Goal: Task Accomplishment & Management: Use online tool/utility

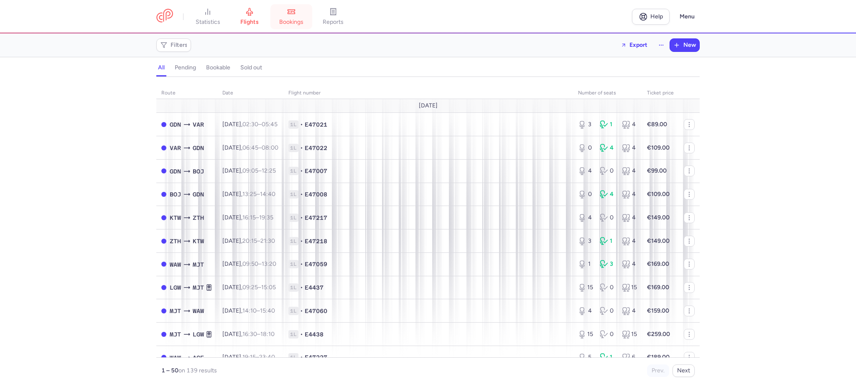
click at [298, 20] on span "bookings" at bounding box center [291, 22] width 24 height 8
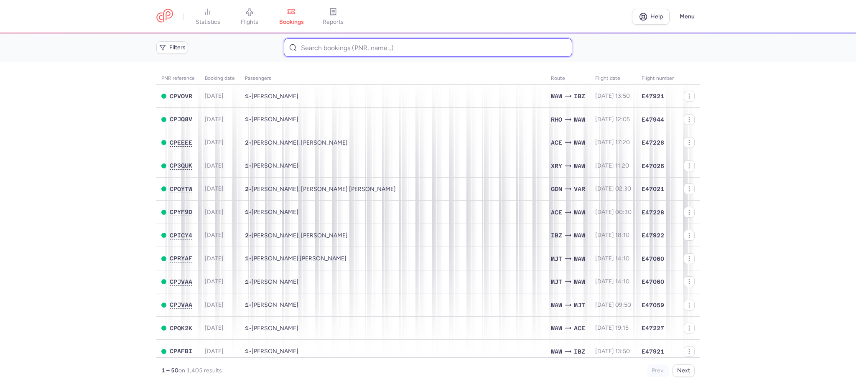
click at [330, 49] on input at bounding box center [428, 47] width 288 height 18
paste input "CP72VL"
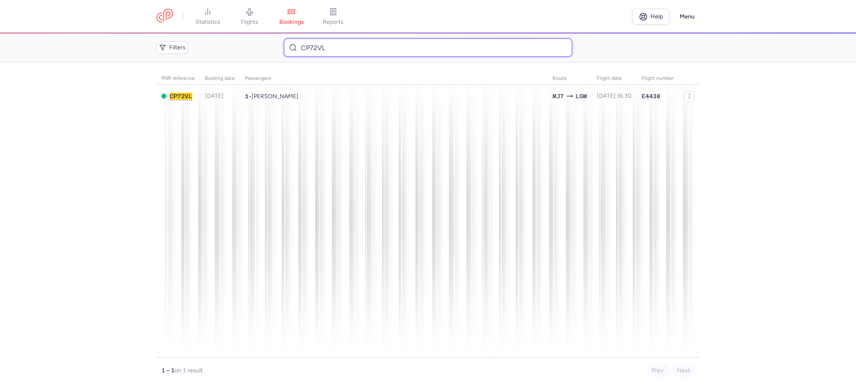
type input "CP72VL"
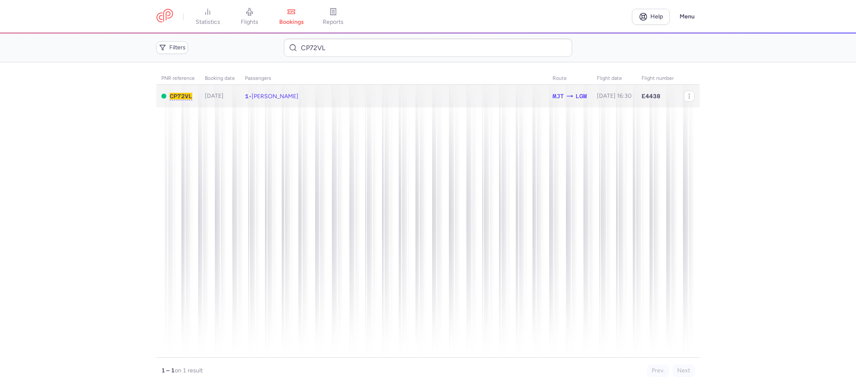
click at [592, 91] on td "1 • [PERSON_NAME]" at bounding box center [614, 96] width 45 height 23
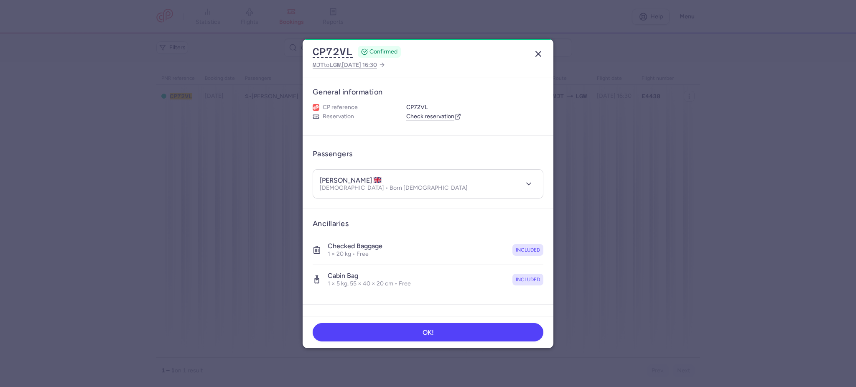
click at [539, 52] on line "button" at bounding box center [538, 53] width 5 height 5
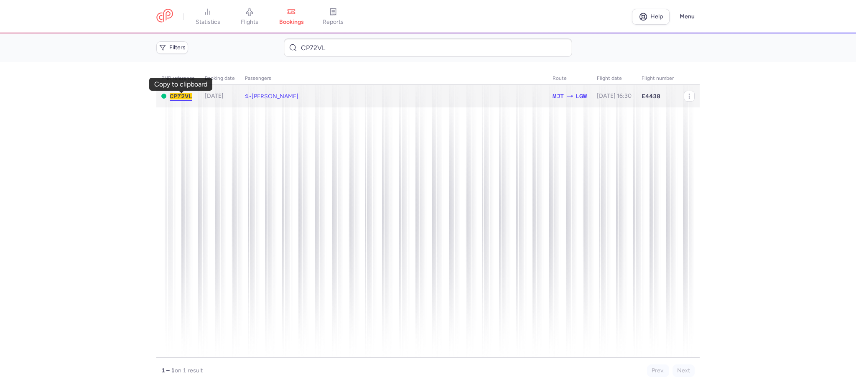
click at [176, 95] on span "CP72VL" at bounding box center [181, 96] width 23 height 7
click at [251, 97] on span "1 • [PERSON_NAME]" at bounding box center [271, 96] width 53 height 7
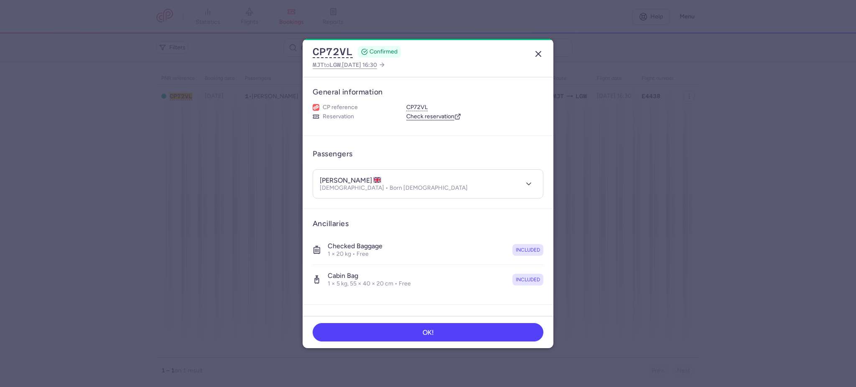
click at [539, 55] on line "button" at bounding box center [538, 53] width 5 height 5
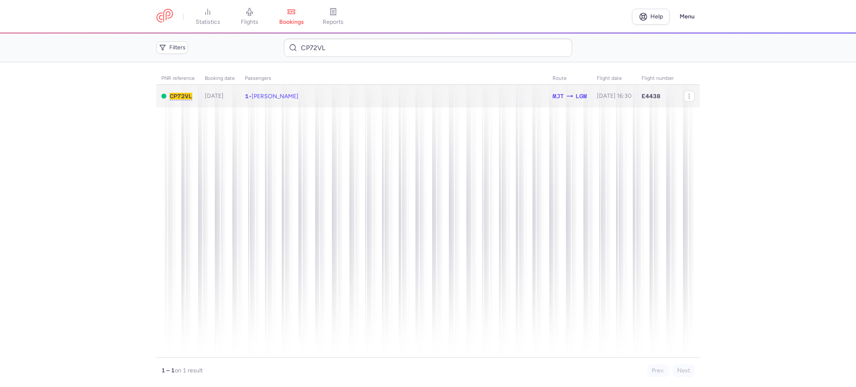
click at [252, 97] on span "1 • [PERSON_NAME]" at bounding box center [271, 96] width 53 height 7
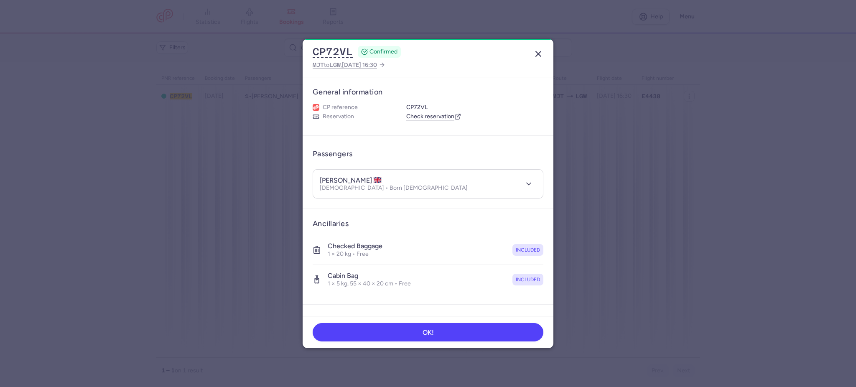
click at [537, 48] on button "button" at bounding box center [537, 53] width 13 height 13
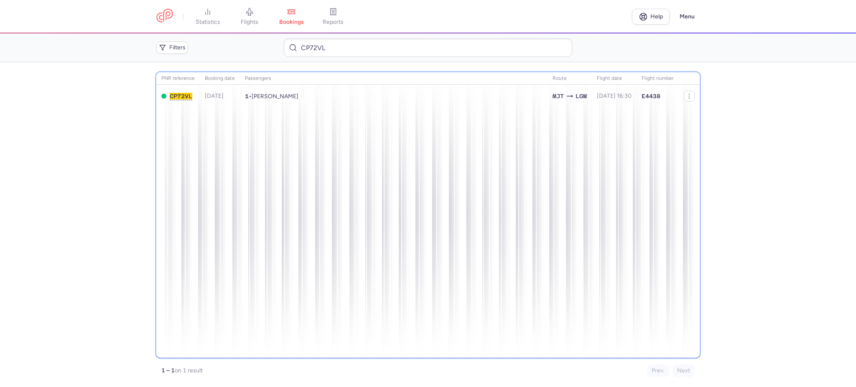
drag, startPoint x: 578, startPoint y: 235, endPoint x: 572, endPoint y: 235, distance: 6.7
click at [577, 235] on div "PNR reference Booking date Passengers Route flight date Flight number CP72VL [D…" at bounding box center [427, 214] width 543 height 285
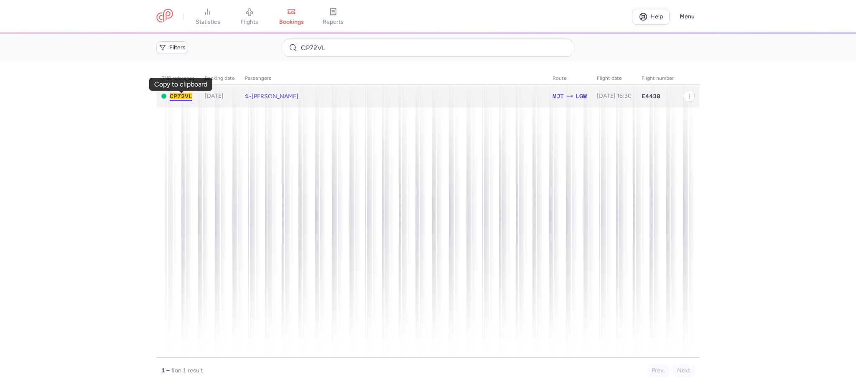
click at [180, 97] on span "CP72VL" at bounding box center [181, 96] width 23 height 7
click at [686, 99] on icon "button" at bounding box center [689, 96] width 7 height 7
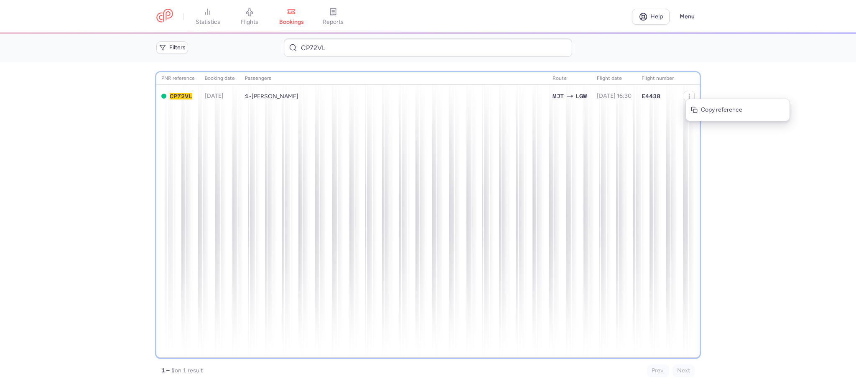
click at [537, 156] on div "PNR reference Booking date Passengers Route flight date Flight number CP72VL [D…" at bounding box center [427, 214] width 543 height 285
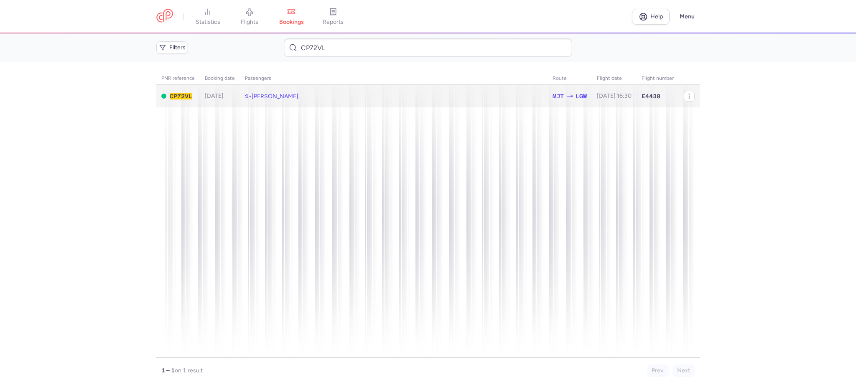
click at [272, 96] on span "[PERSON_NAME]" at bounding box center [274, 96] width 47 height 7
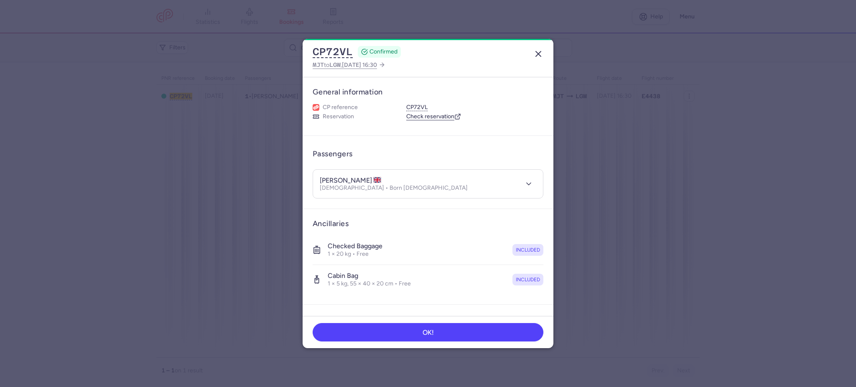
click at [539, 51] on icon "button" at bounding box center [538, 54] width 10 height 10
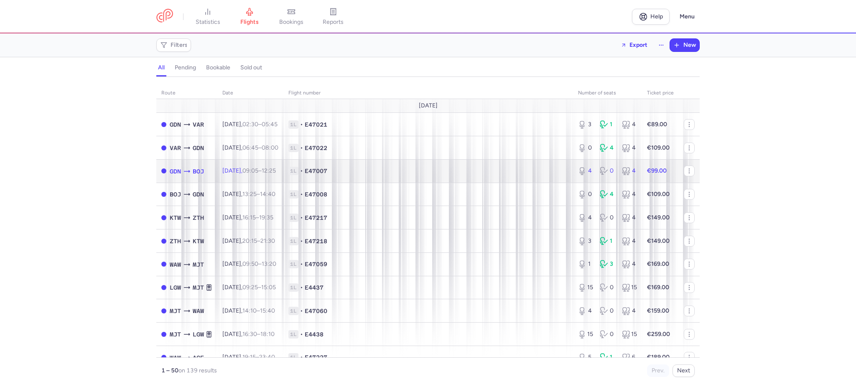
click at [283, 161] on td "Tue, 12 Aug, 09:05 – 12:25 +0" at bounding box center [250, 170] width 66 height 23
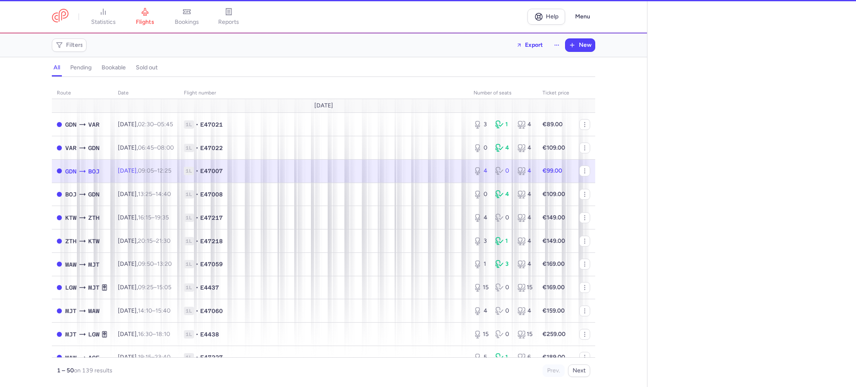
select select "days"
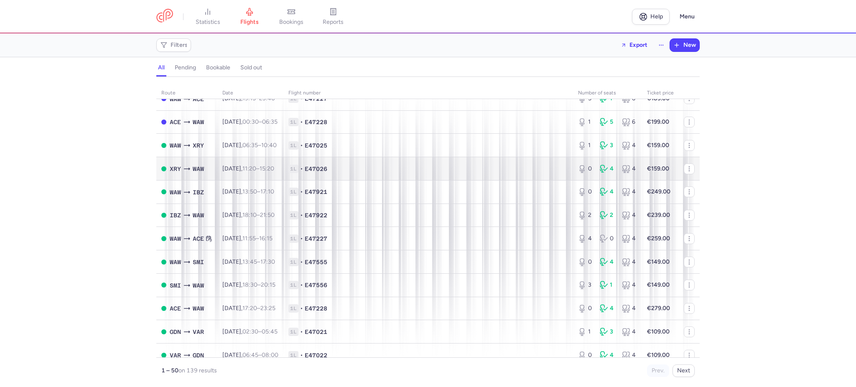
scroll to position [278, 0]
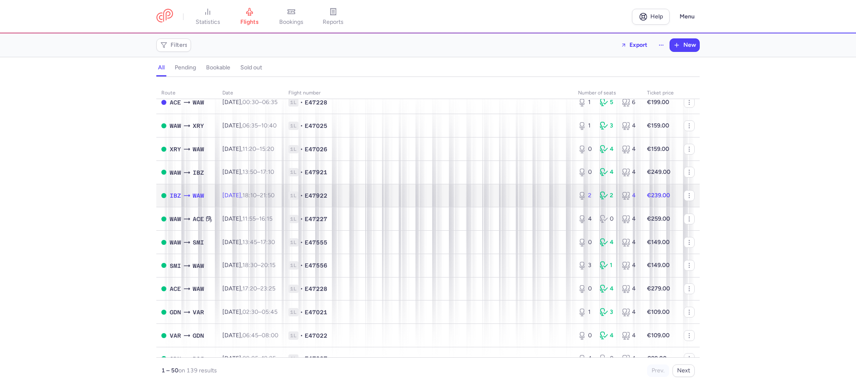
click at [647, 197] on strong "€239.00" at bounding box center [658, 195] width 23 height 7
click at [647, 195] on strong "€239.00" at bounding box center [658, 195] width 23 height 7
click at [604, 196] on div "2" at bounding box center [607, 195] width 15 height 8
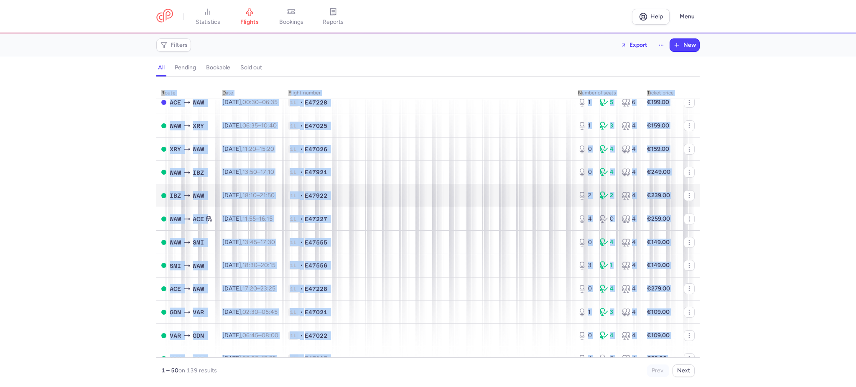
select select "days"
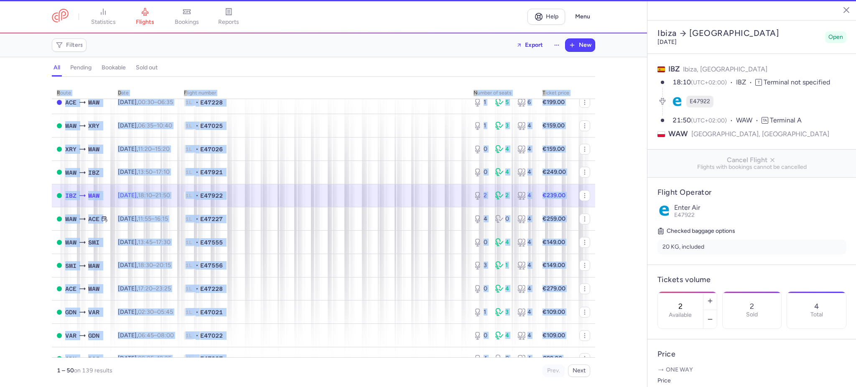
click at [604, 196] on div "route date Flight number number of seats Ticket price August 25 GDN VAR Tue, 12…" at bounding box center [323, 234] width 647 height 305
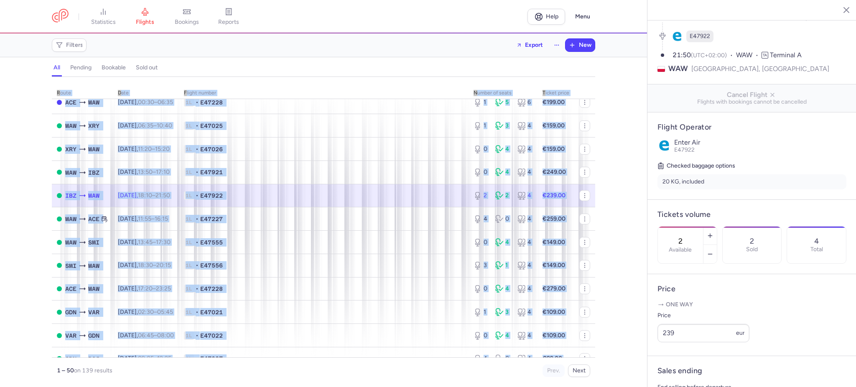
scroll to position [211, 0]
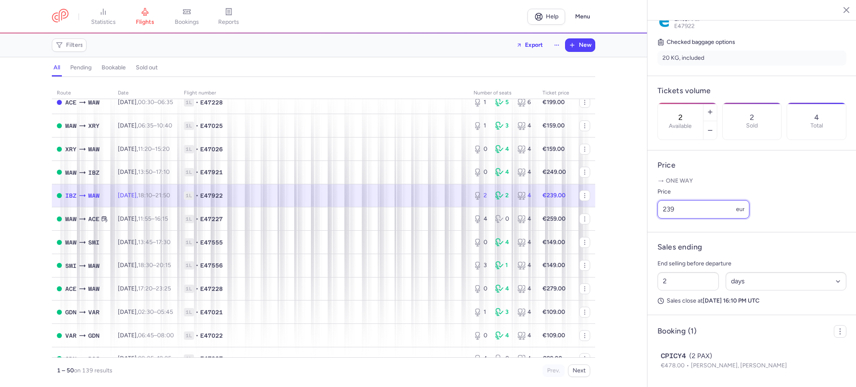
drag, startPoint x: 688, startPoint y: 212, endPoint x: 630, endPoint y: 212, distance: 57.7
click at [630, 212] on div "statistics flights bookings reports Help Menu Filters Export New all pending bo…" at bounding box center [428, 193] width 856 height 387
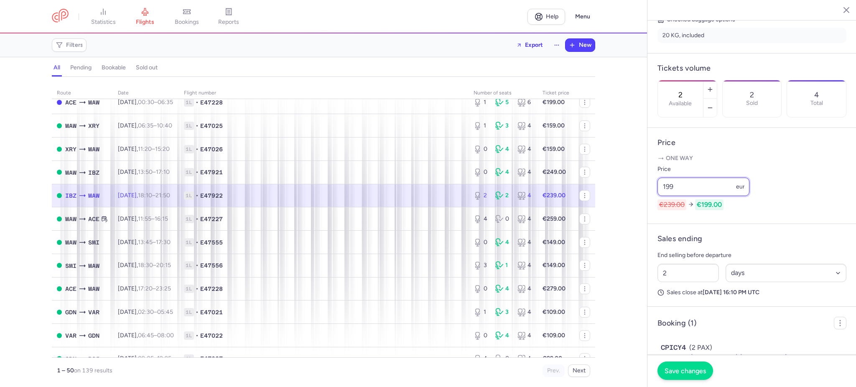
type input "199"
click at [693, 372] on span "Save changes" at bounding box center [684, 371] width 41 height 8
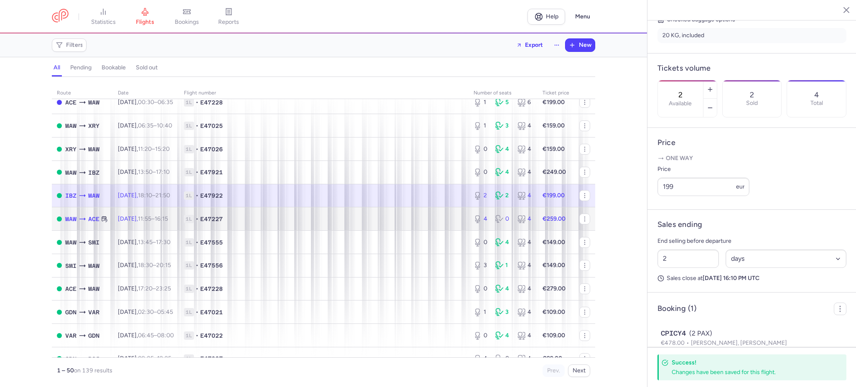
click at [384, 223] on td "1L • E47227" at bounding box center [324, 218] width 290 height 23
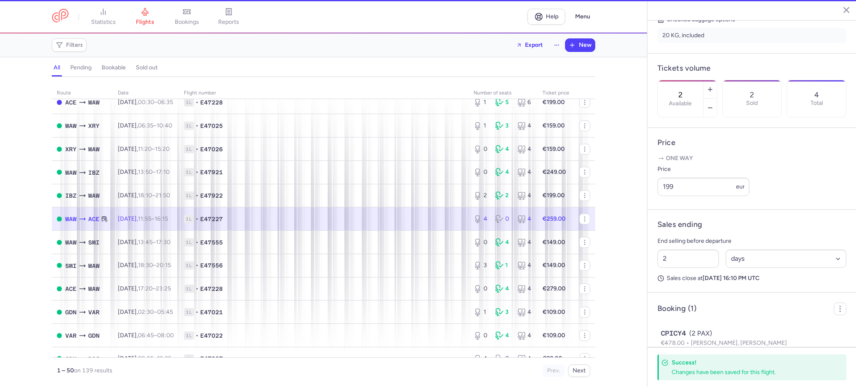
type input "4"
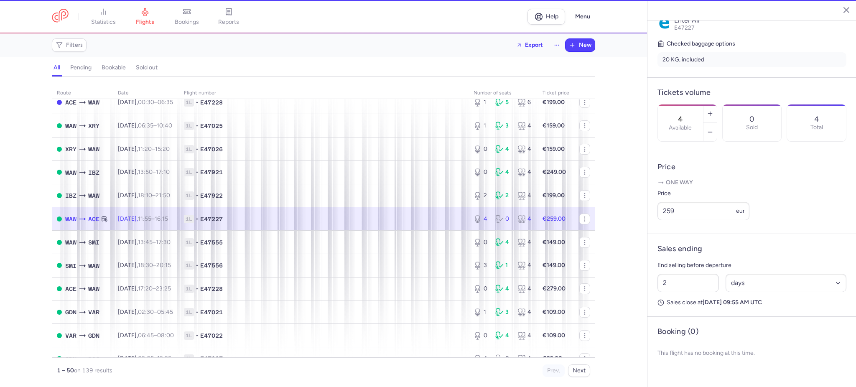
scroll to position [189, 0]
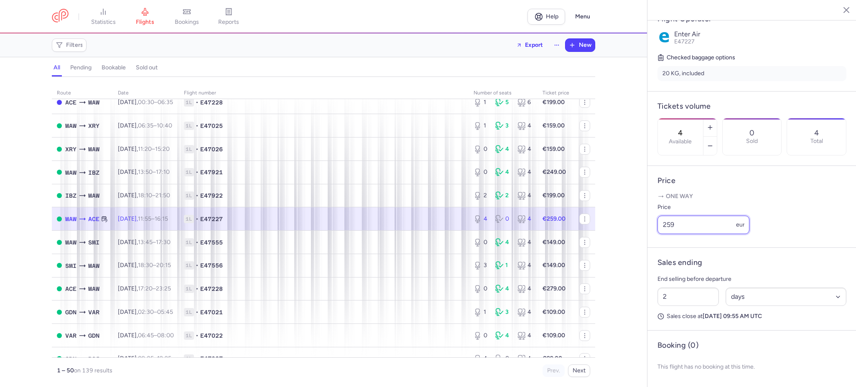
drag, startPoint x: 674, startPoint y: 227, endPoint x: 651, endPoint y: 227, distance: 23.4
click at [651, 227] on article "Price One way Price 259 eur" at bounding box center [751, 207] width 209 height 82
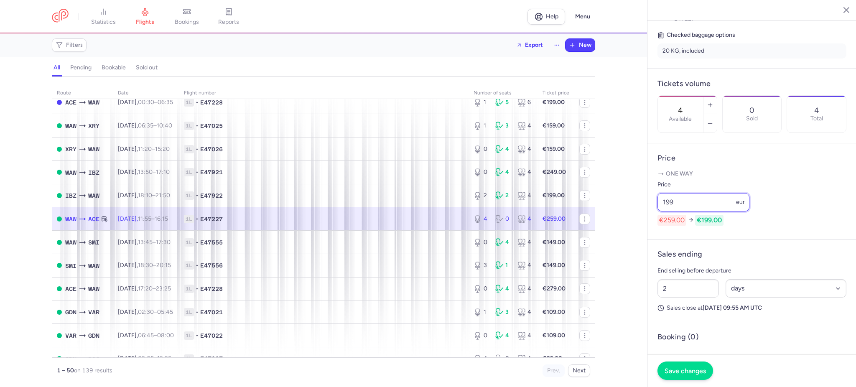
type input "199"
click at [688, 370] on span "Save changes" at bounding box center [684, 371] width 41 height 8
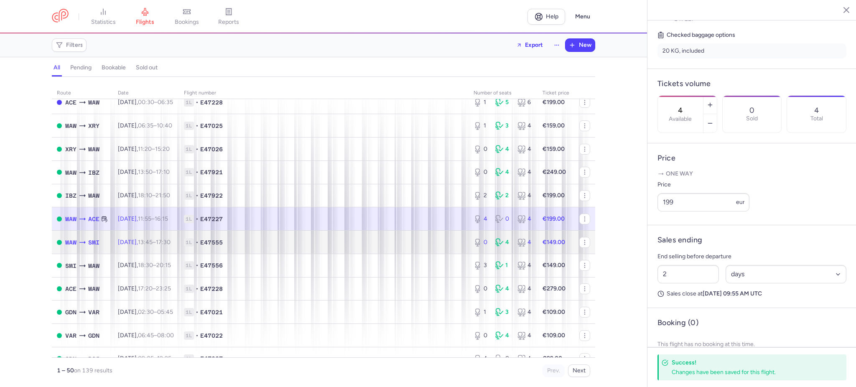
click at [426, 244] on span "1L • E47555" at bounding box center [323, 242] width 279 height 8
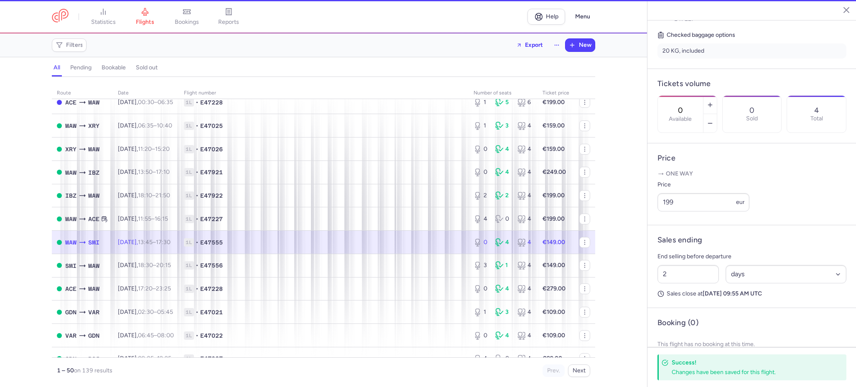
scroll to position [196, 0]
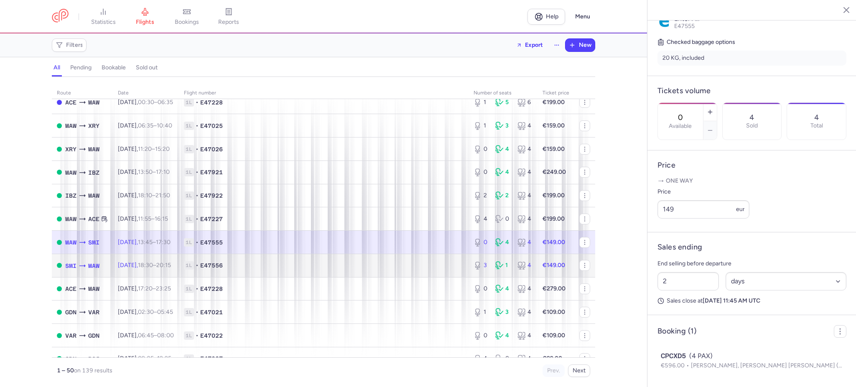
click at [420, 268] on span "1L • E47556" at bounding box center [323, 265] width 279 height 8
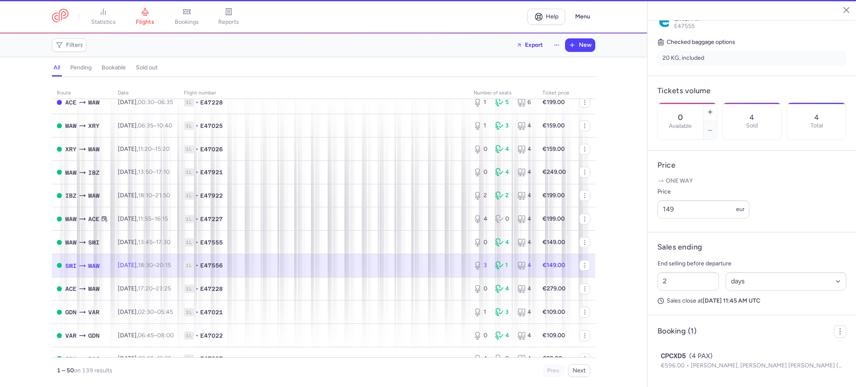
type input "3"
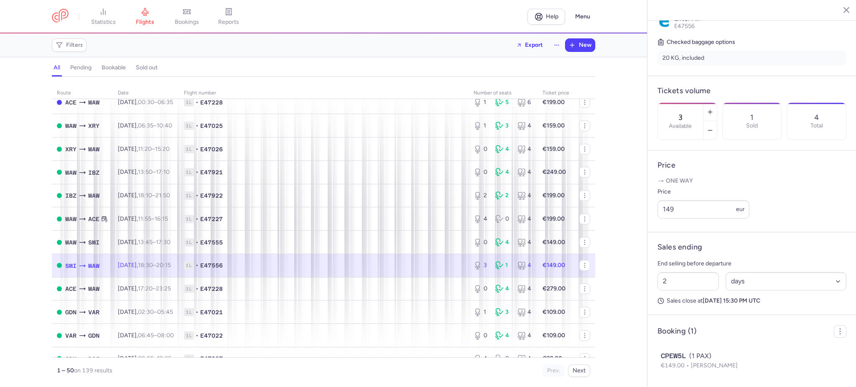
click at [544, 269] on td "€149.00" at bounding box center [555, 265] width 37 height 23
drag, startPoint x: 681, startPoint y: 224, endPoint x: 604, endPoint y: 229, distance: 77.0
click at [604, 229] on div "statistics flights bookings reports Help Menu Filters Export New all pending bo…" at bounding box center [428, 193] width 856 height 387
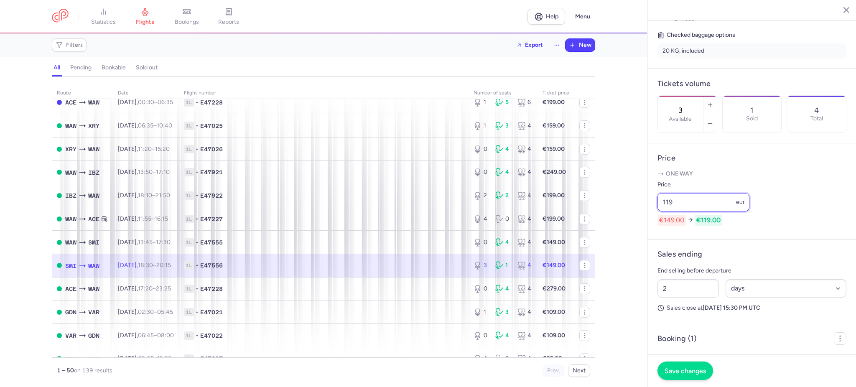
type input "119"
click at [675, 372] on span "Save changes" at bounding box center [684, 371] width 41 height 8
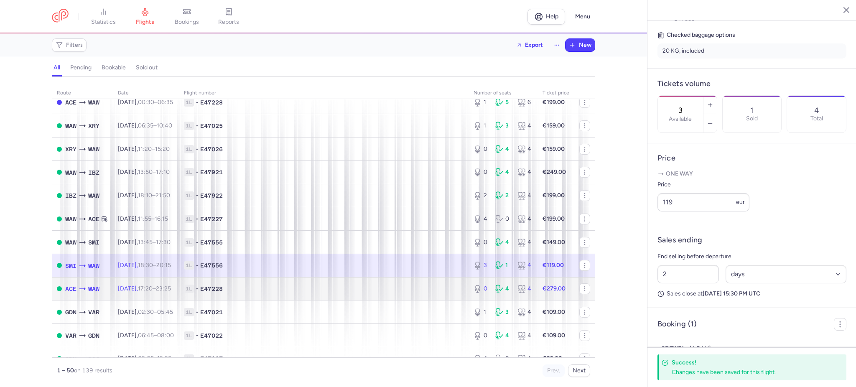
click at [353, 285] on span "1L • E47228" at bounding box center [323, 289] width 279 height 8
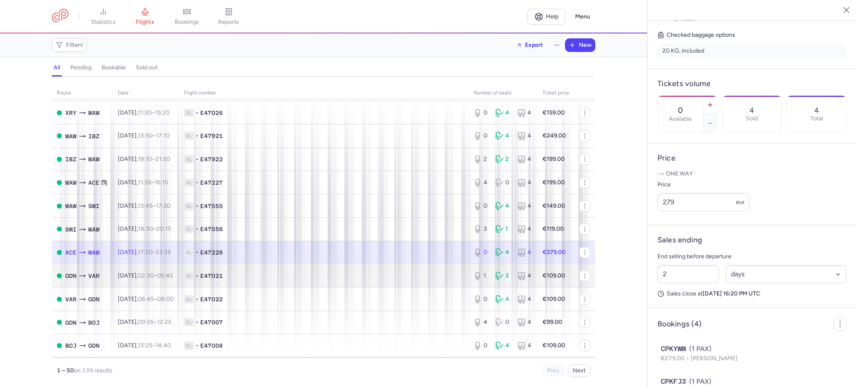
scroll to position [334, 0]
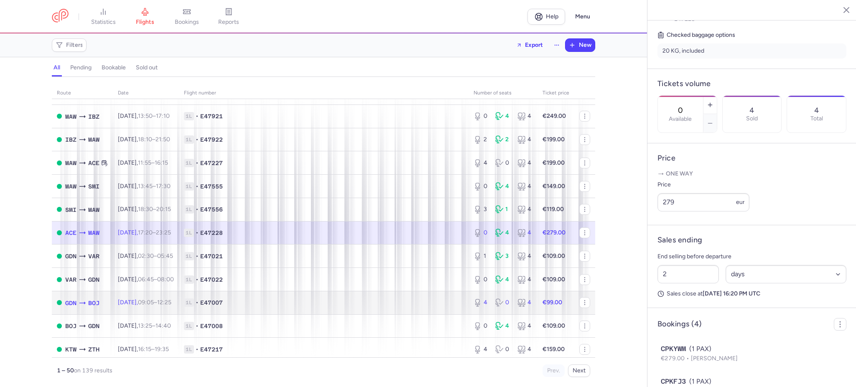
click at [370, 300] on span "1L • E47007" at bounding box center [323, 302] width 279 height 8
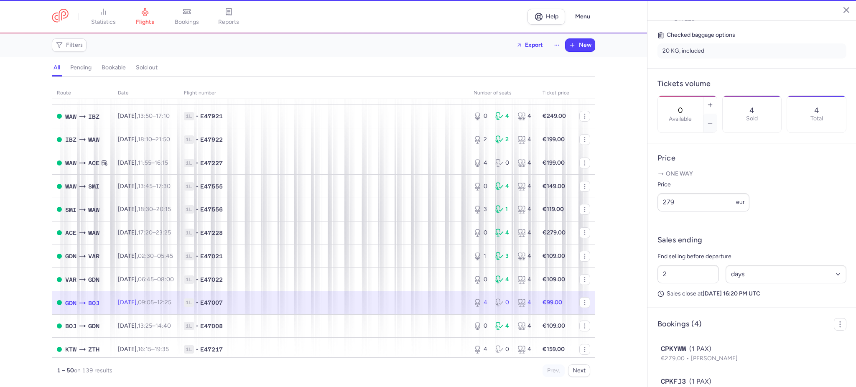
type input "4"
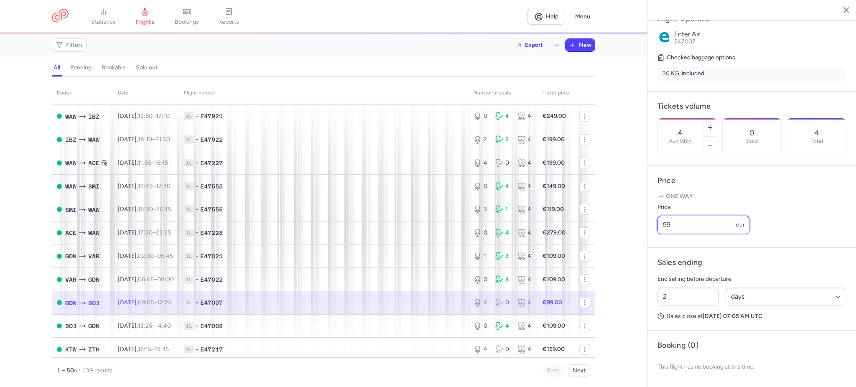
drag, startPoint x: 685, startPoint y: 227, endPoint x: 647, endPoint y: 226, distance: 38.0
click at [647, 226] on article "Price One way Price 99 eur" at bounding box center [751, 207] width 209 height 82
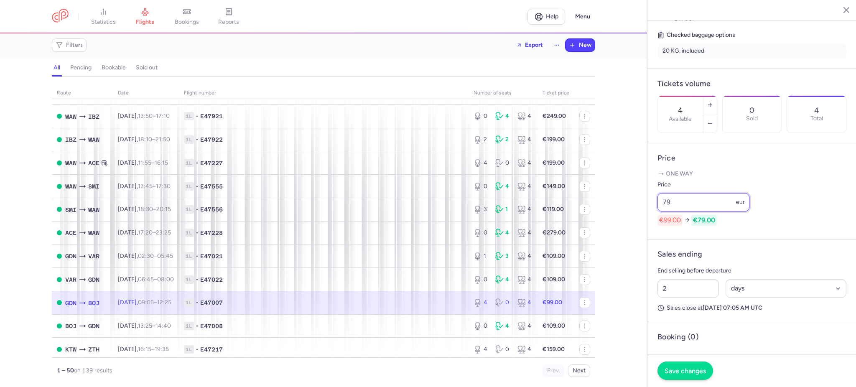
type input "79"
click at [686, 366] on button "Save changes" at bounding box center [685, 370] width 56 height 18
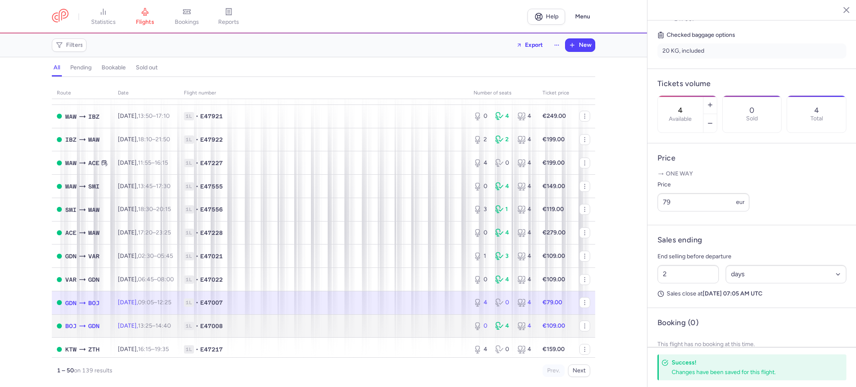
click at [320, 332] on td "1L • E47008" at bounding box center [324, 325] width 290 height 23
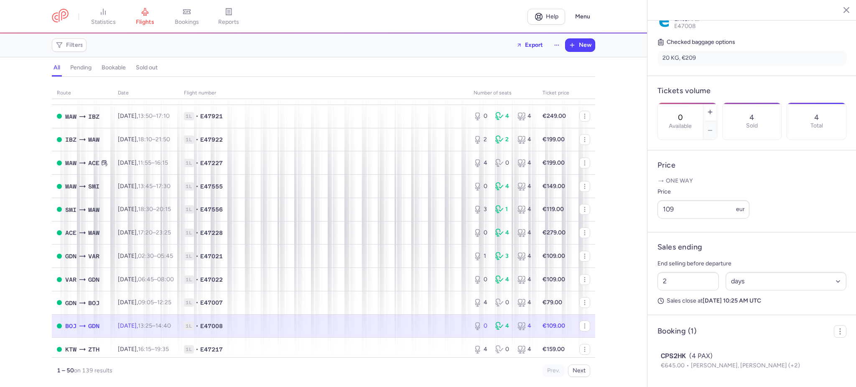
scroll to position [390, 0]
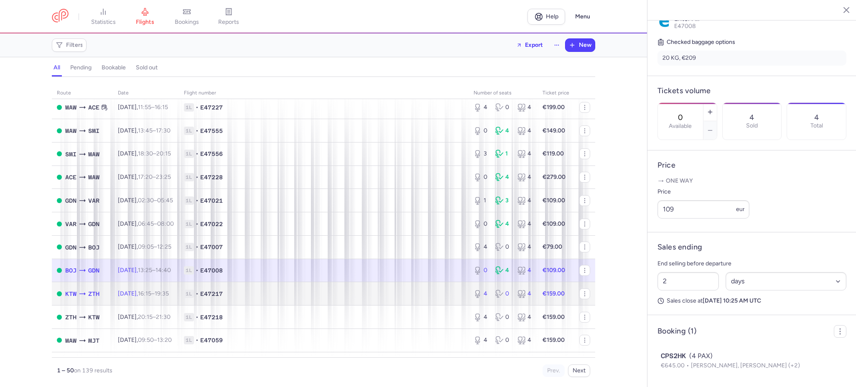
click at [336, 290] on span "1L • E47217" at bounding box center [323, 294] width 279 height 8
type input "4"
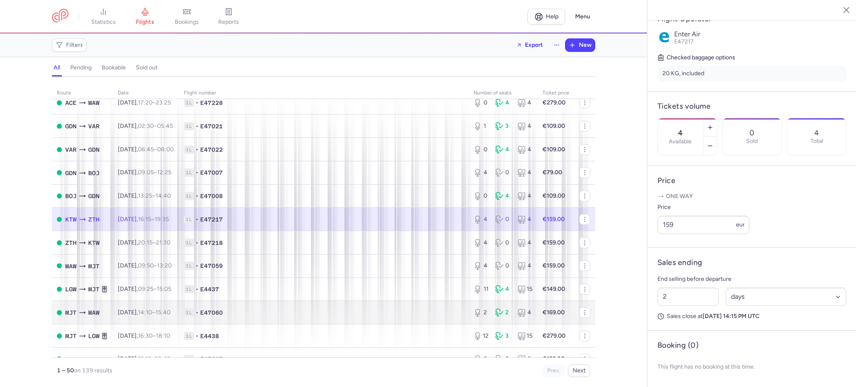
scroll to position [501, 0]
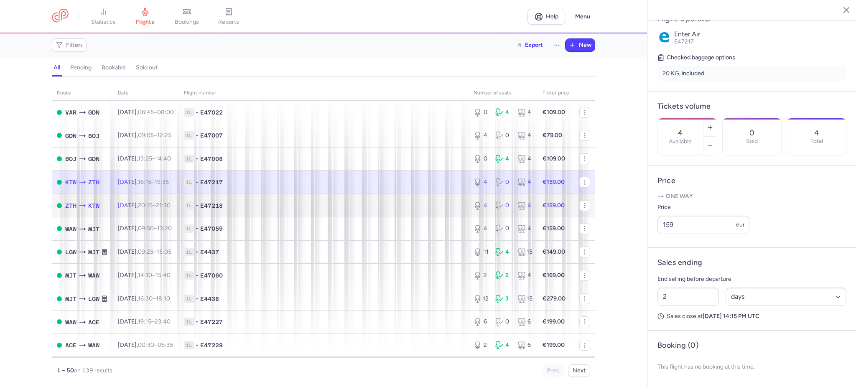
click at [317, 204] on span "1L • E47218" at bounding box center [323, 205] width 279 height 8
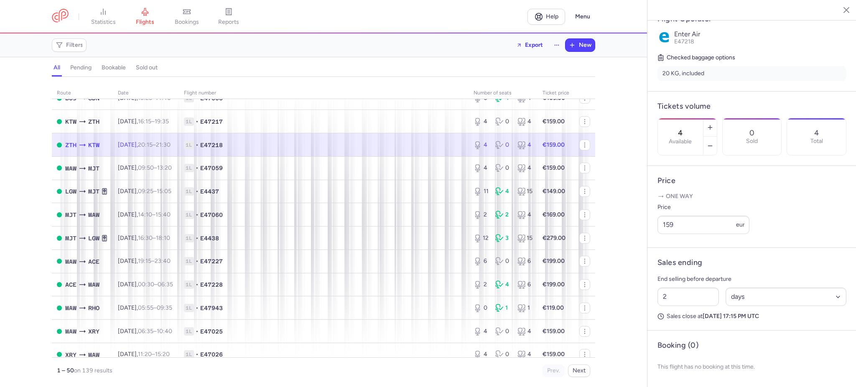
scroll to position [557, 0]
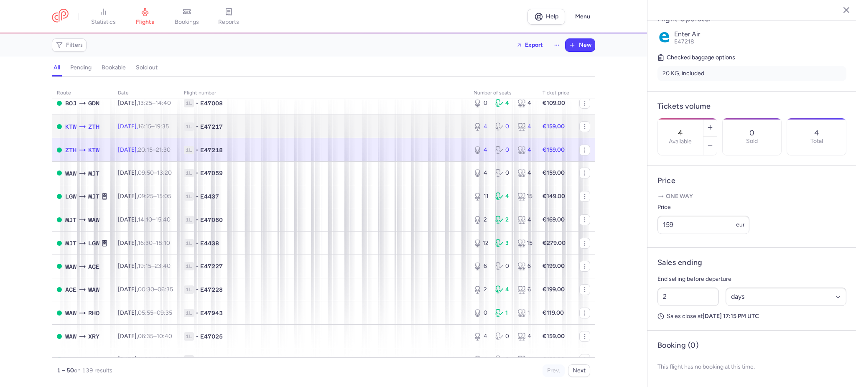
click at [413, 130] on span "1L • E47217" at bounding box center [323, 126] width 279 height 8
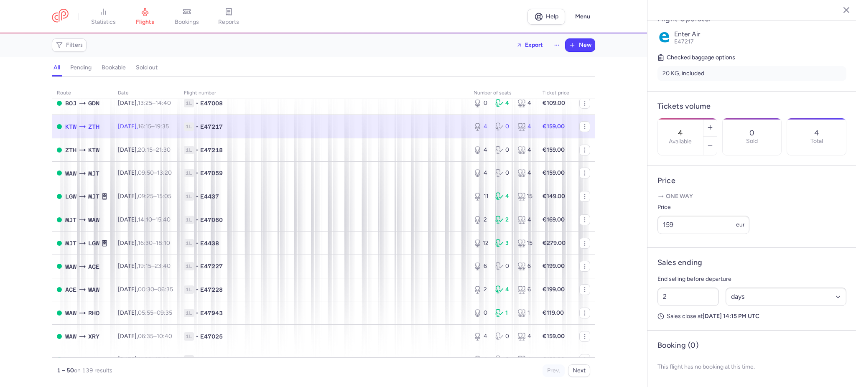
click at [542, 126] on strong "€159.00" at bounding box center [553, 126] width 22 height 7
drag, startPoint x: 681, startPoint y: 221, endPoint x: 644, endPoint y: 221, distance: 37.2
click at [644, 221] on div "statistics flights bookings reports Help Menu Filters Export New all pending bo…" at bounding box center [428, 193] width 856 height 387
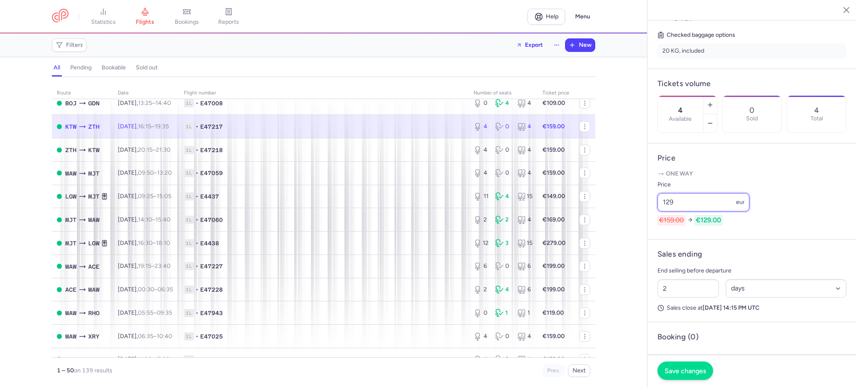
type input "129"
click at [687, 373] on span "Save changes" at bounding box center [684, 371] width 41 height 8
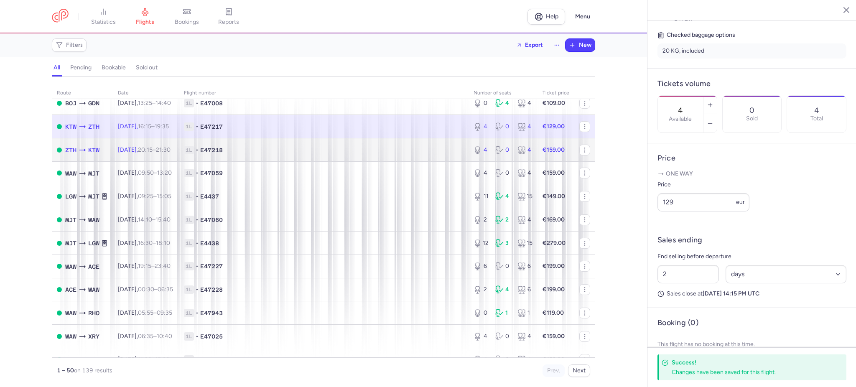
click at [542, 150] on strong "€159.00" at bounding box center [553, 149] width 22 height 7
click at [543, 153] on td "€159.00" at bounding box center [555, 149] width 37 height 23
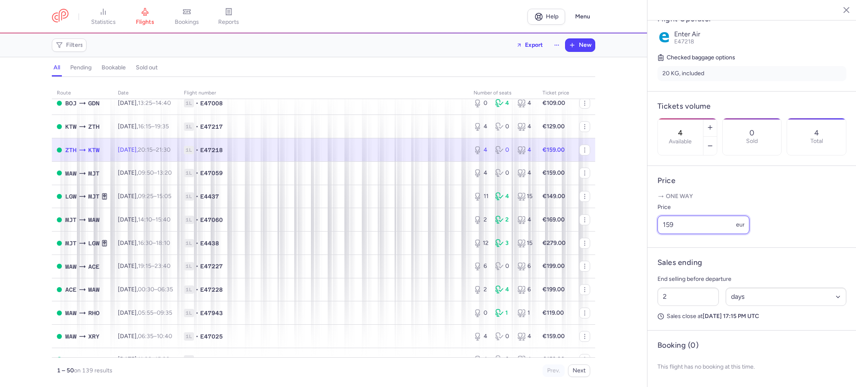
drag, startPoint x: 677, startPoint y: 227, endPoint x: 624, endPoint y: 226, distance: 53.1
click at [627, 226] on div "statistics flights bookings reports Help Menu Filters Export New all pending bo…" at bounding box center [428, 193] width 856 height 387
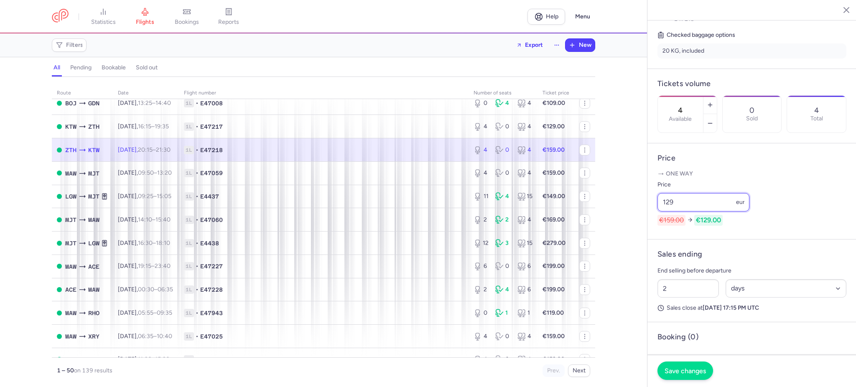
type input "129"
click at [687, 374] on span "Save changes" at bounding box center [684, 371] width 41 height 8
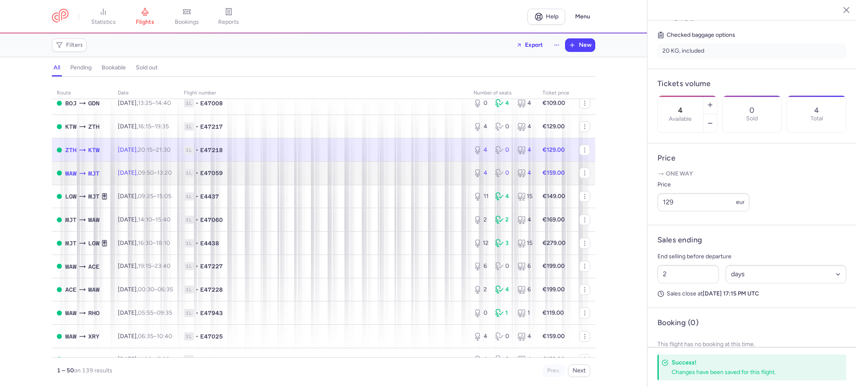
click at [331, 171] on span "1L • E47059" at bounding box center [323, 173] width 279 height 8
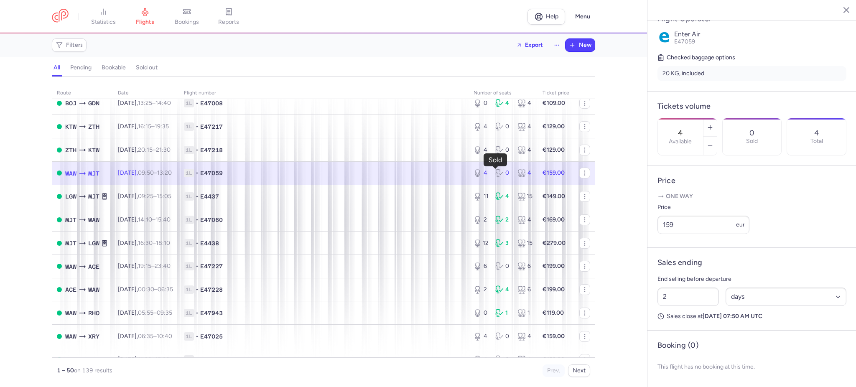
click at [501, 173] on div "0" at bounding box center [502, 173] width 15 height 8
drag, startPoint x: 683, startPoint y: 219, endPoint x: 618, endPoint y: 221, distance: 64.8
click at [618, 221] on div "statistics flights bookings reports Help Menu Filters Export New all pending bo…" at bounding box center [428, 193] width 856 height 387
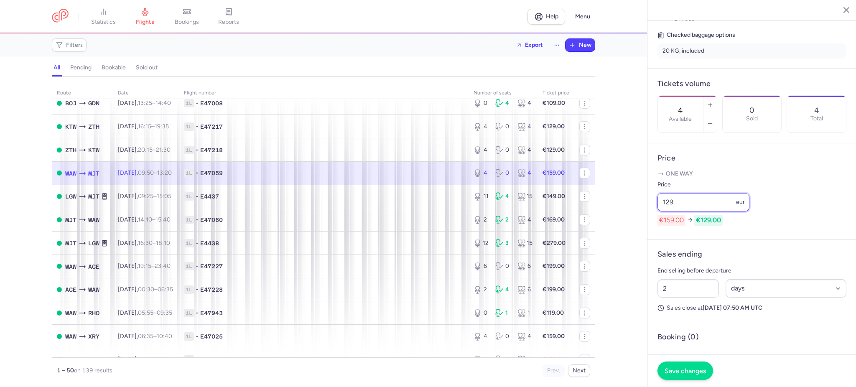
type input "129"
click at [690, 376] on button "Save changes" at bounding box center [685, 370] width 56 height 18
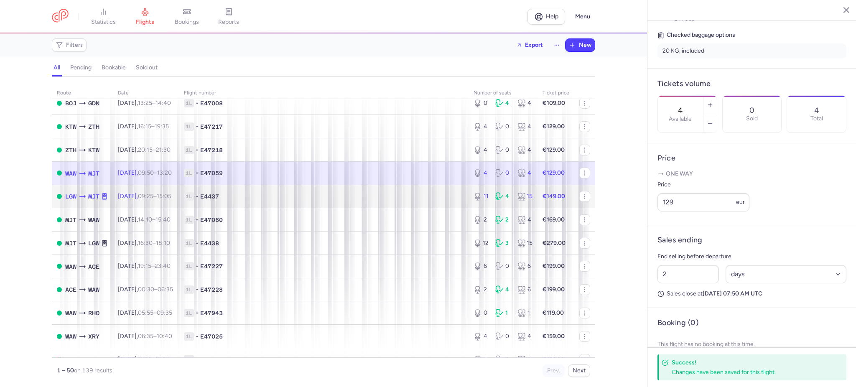
click at [304, 197] on span "1L • E4437" at bounding box center [323, 196] width 279 height 8
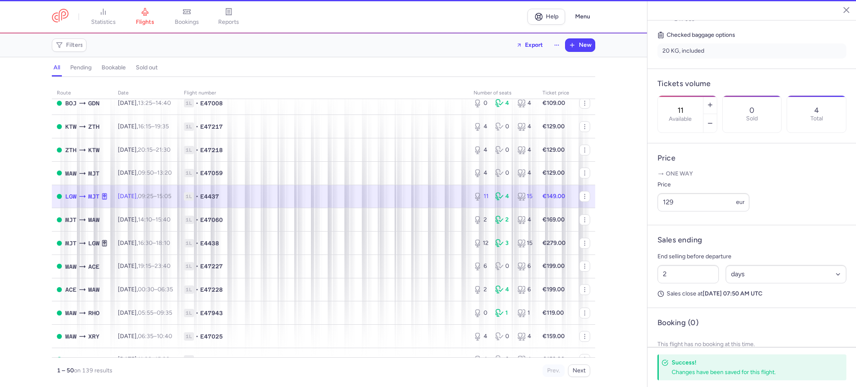
scroll to position [196, 0]
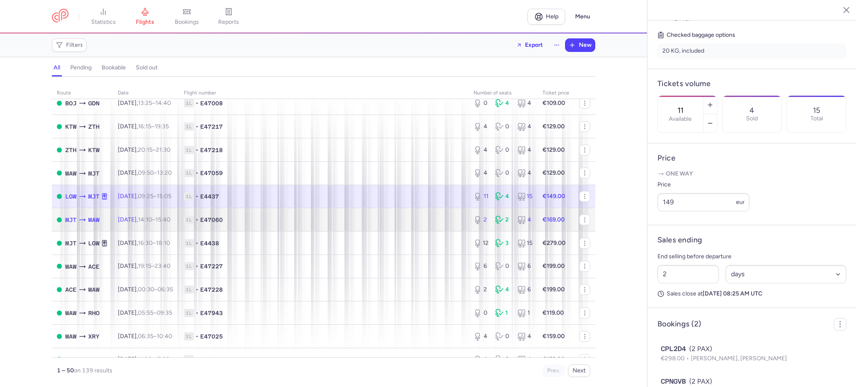
click at [312, 217] on span "1L • E47060" at bounding box center [323, 220] width 279 height 8
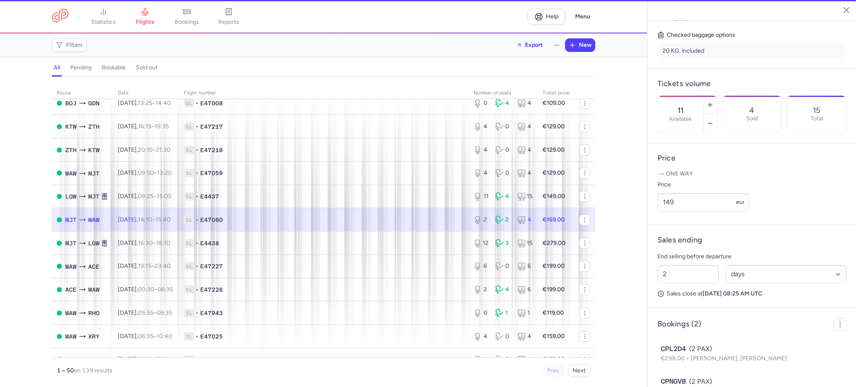
type input "2"
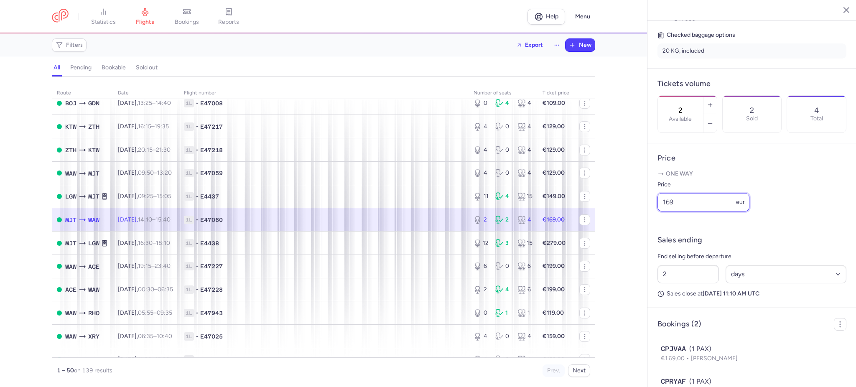
drag, startPoint x: 695, startPoint y: 221, endPoint x: 633, endPoint y: 224, distance: 62.3
click at [634, 224] on div "statistics flights bookings reports Help Menu Filters Export New all pending bo…" at bounding box center [428, 193] width 856 height 387
click at [695, 211] on input "169" at bounding box center [703, 202] width 92 height 18
click at [688, 211] on input "169" at bounding box center [703, 202] width 92 height 18
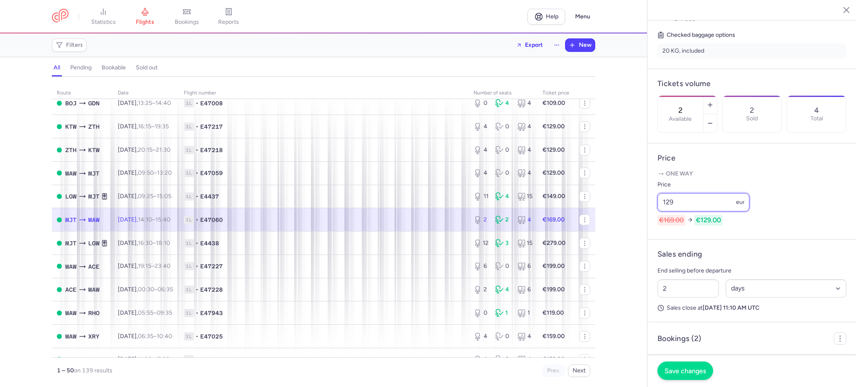
type input "129"
click at [696, 370] on span "Save changes" at bounding box center [684, 371] width 41 height 8
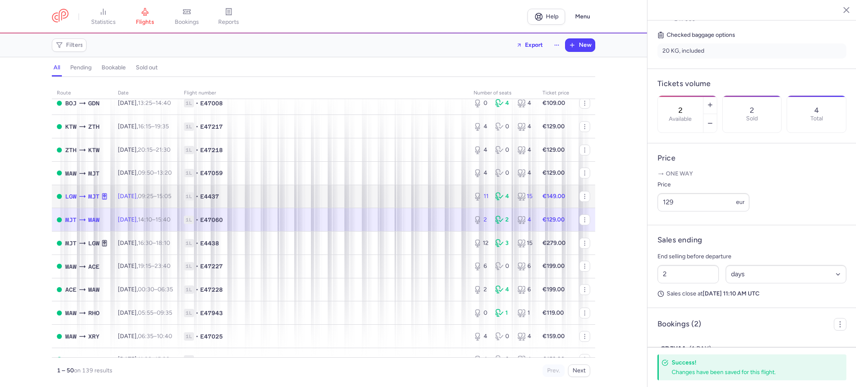
click at [547, 195] on strong "€149.00" at bounding box center [553, 196] width 23 height 7
click at [546, 198] on strong "€149.00" at bounding box center [553, 196] width 23 height 7
click at [194, 196] on span "1L" at bounding box center [189, 196] width 10 height 8
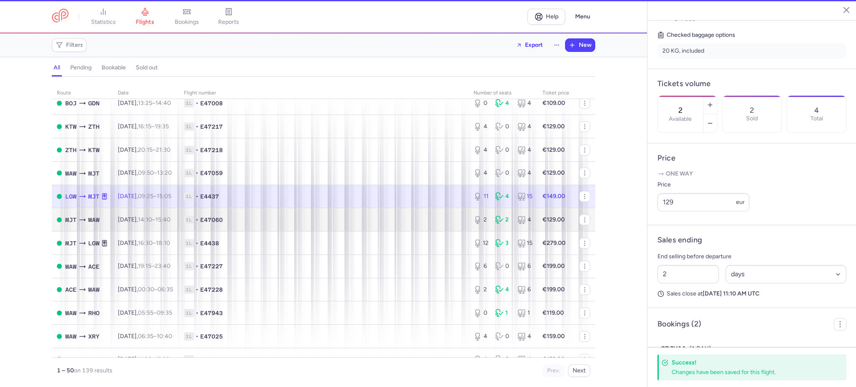
type input "11"
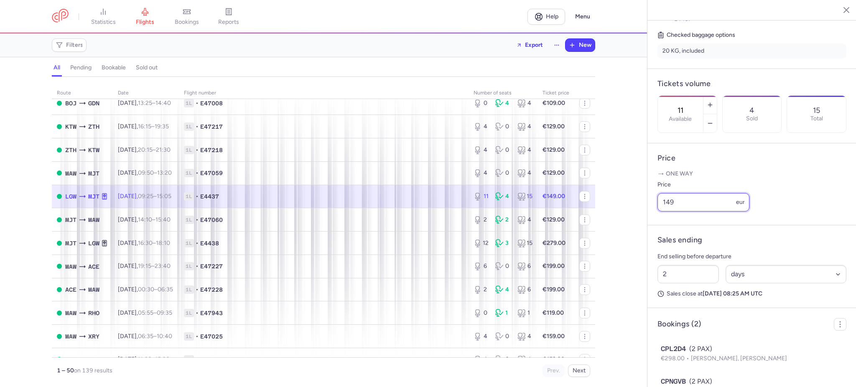
click at [673, 211] on input "149" at bounding box center [703, 202] width 92 height 18
drag, startPoint x: 692, startPoint y: 230, endPoint x: 637, endPoint y: 226, distance: 54.9
click at [637, 226] on div "statistics flights bookings reports Help Menu Filters Export New all pending bo…" at bounding box center [428, 193] width 856 height 387
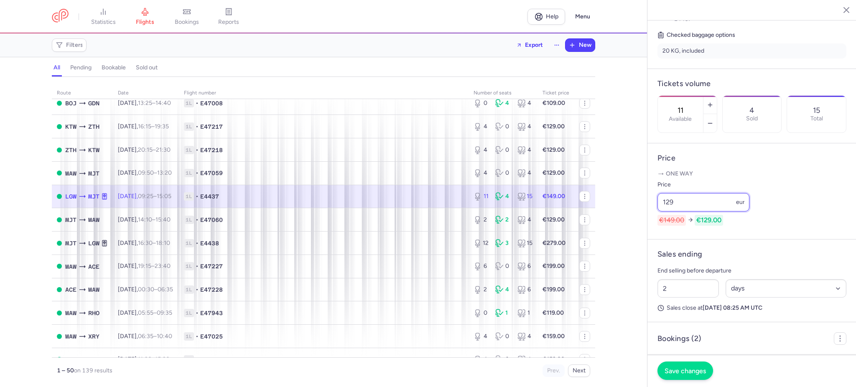
type input "129"
click at [693, 362] on button "Save changes" at bounding box center [685, 370] width 56 height 18
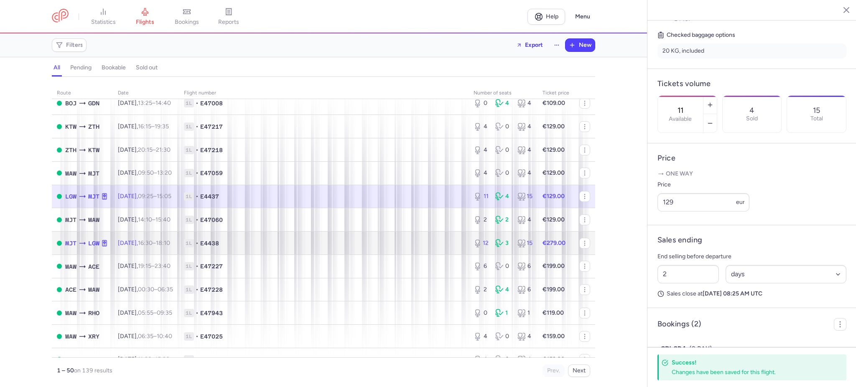
click at [420, 240] on span "1L • E4438" at bounding box center [323, 243] width 279 height 8
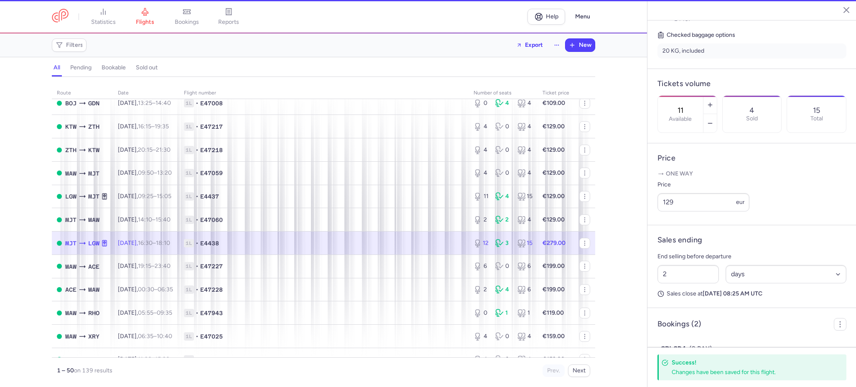
type input "12"
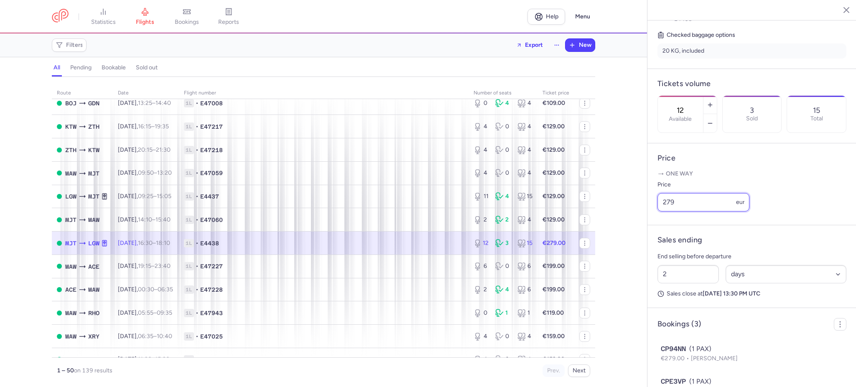
drag, startPoint x: 666, startPoint y: 225, endPoint x: 671, endPoint y: 224, distance: 5.0
click at [671, 211] on input "279" at bounding box center [703, 202] width 92 height 18
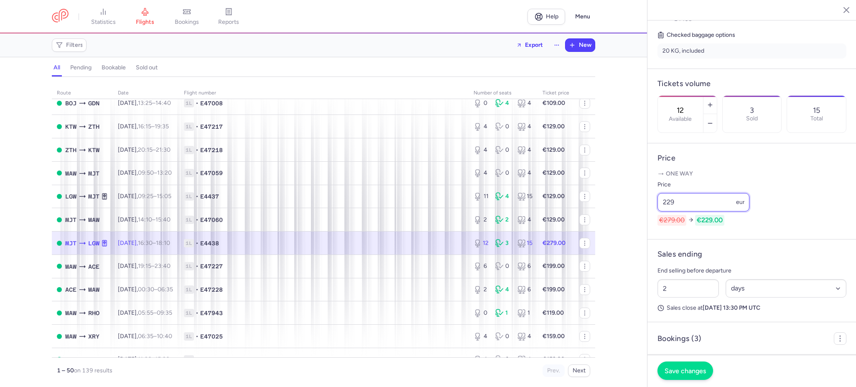
type input "229"
click at [683, 365] on button "Save changes" at bounding box center [685, 370] width 56 height 18
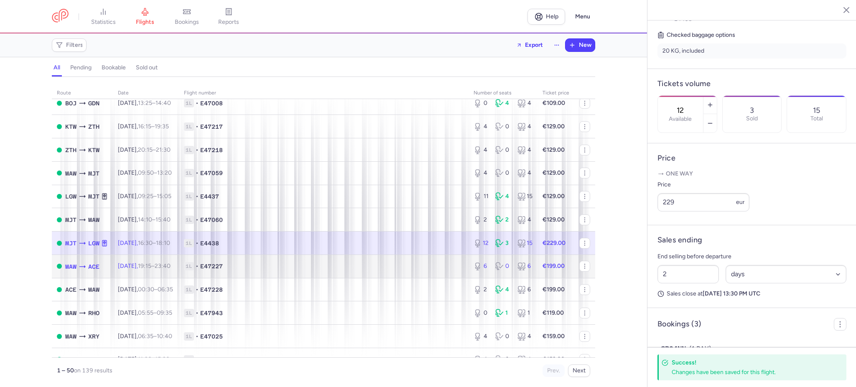
click at [402, 269] on span "1L • E47227" at bounding box center [323, 266] width 279 height 8
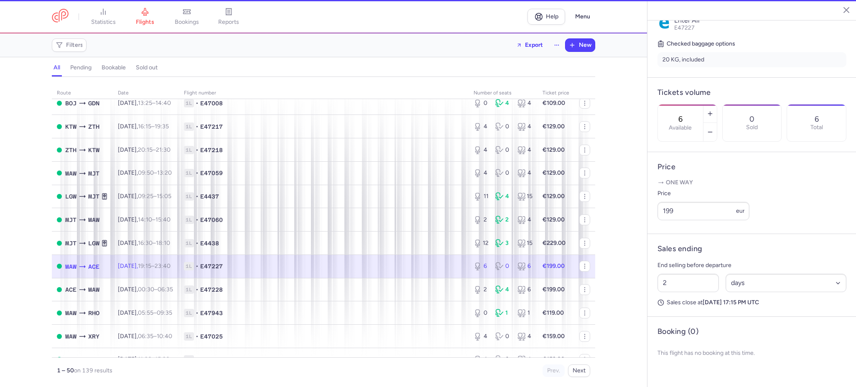
scroll to position [189, 0]
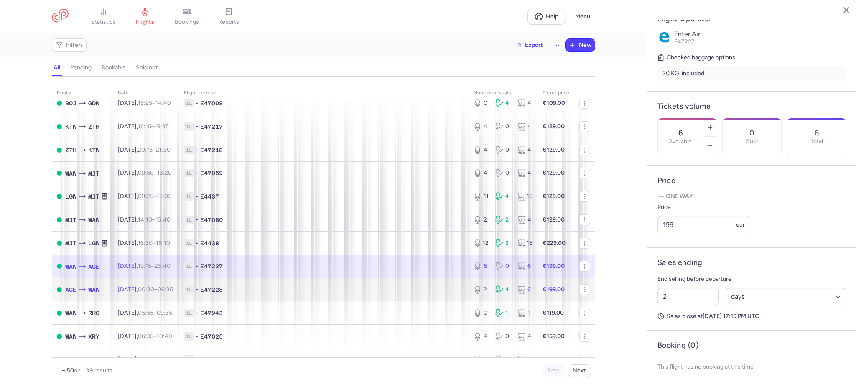
click at [400, 287] on span "1L • E47228" at bounding box center [323, 289] width 279 height 8
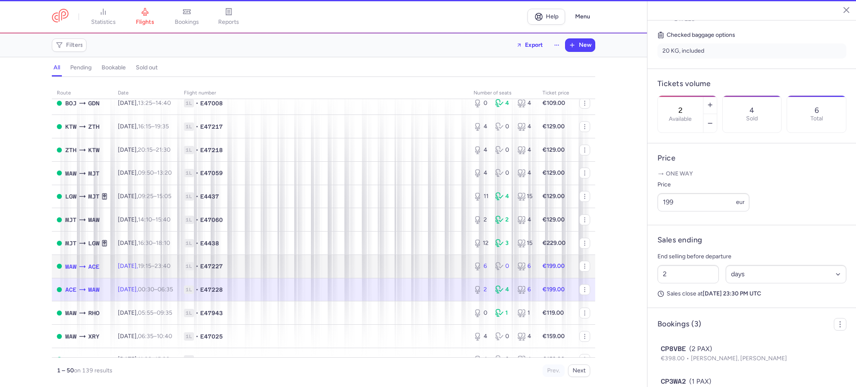
click at [411, 262] on span "1L • E47227" at bounding box center [323, 266] width 279 height 8
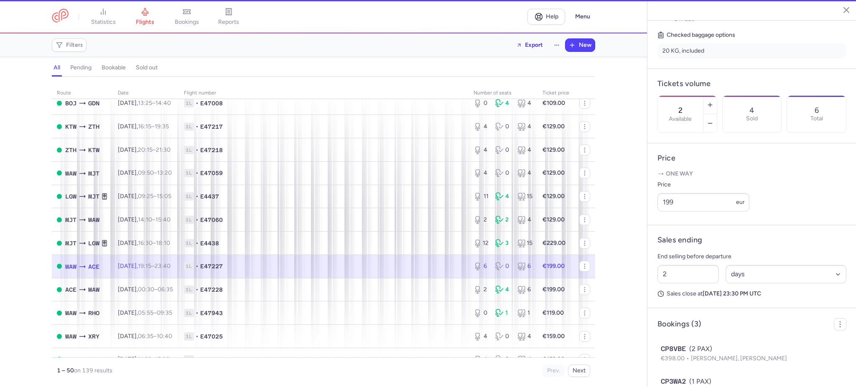
type input "6"
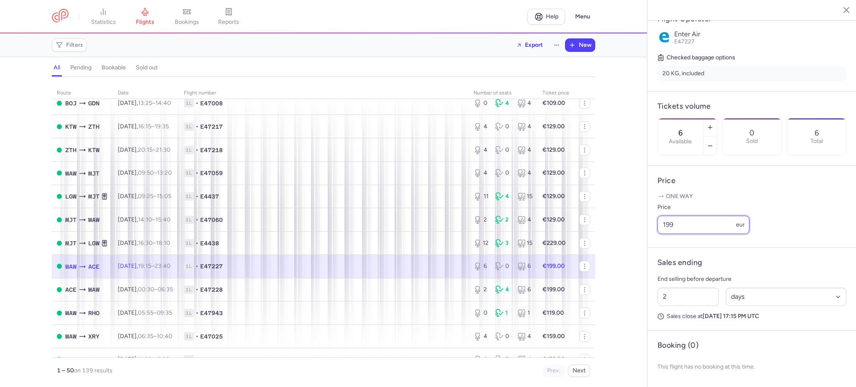
drag, startPoint x: 677, startPoint y: 218, endPoint x: 639, endPoint y: 223, distance: 37.9
click at [639, 223] on div "statistics flights bookings reports Help Menu Filters Export New all pending bo…" at bounding box center [428, 193] width 856 height 387
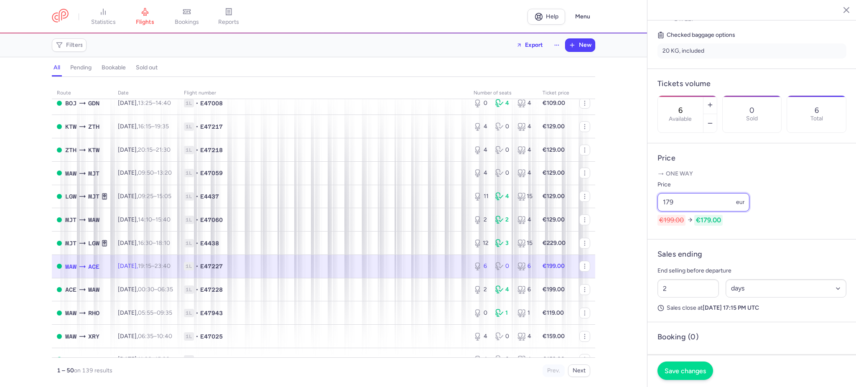
type input "179"
click at [697, 372] on span "Save changes" at bounding box center [684, 371] width 41 height 8
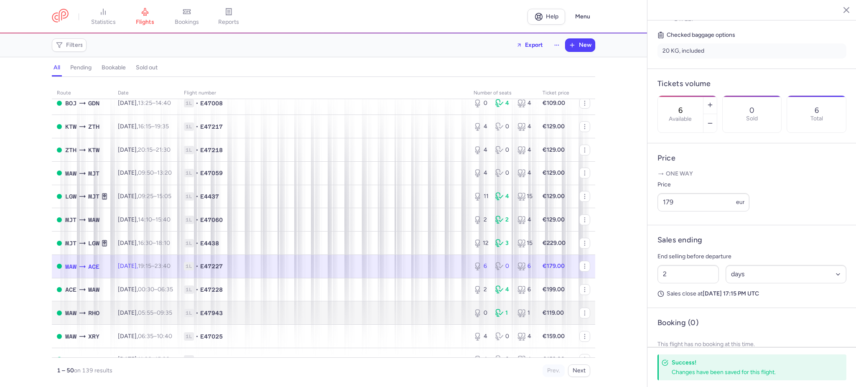
scroll to position [612, 0]
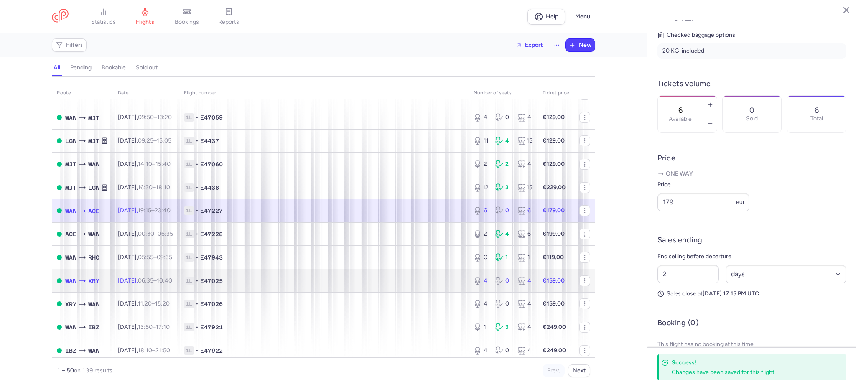
click at [343, 286] on td "1L • E47025" at bounding box center [324, 280] width 290 height 23
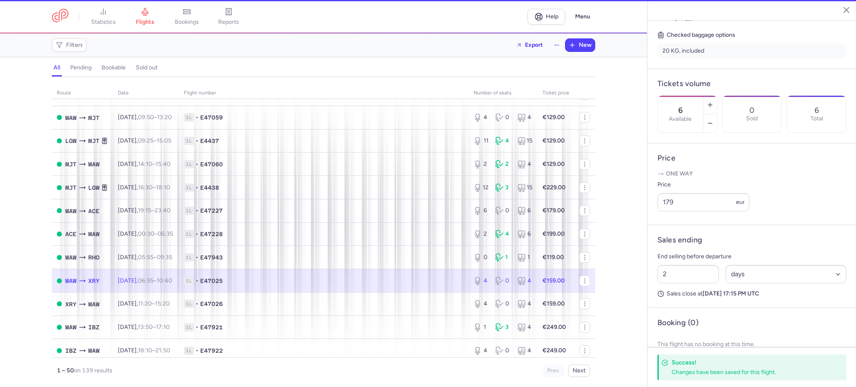
type input "4"
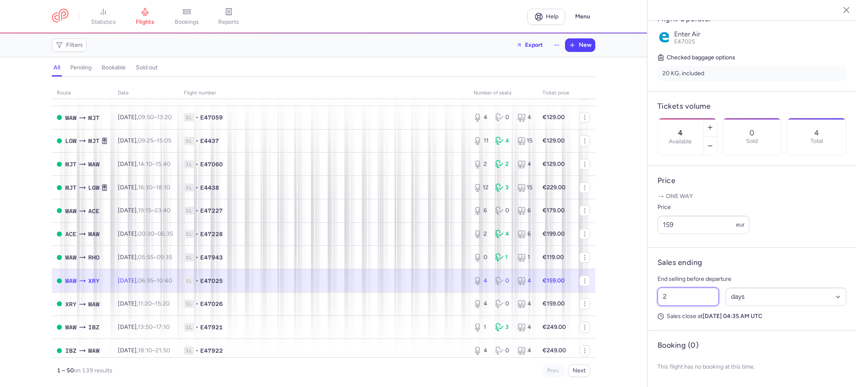
click at [680, 296] on input "2" at bounding box center [687, 296] width 61 height 18
drag, startPoint x: 681, startPoint y: 231, endPoint x: 645, endPoint y: 231, distance: 36.3
click at [645, 231] on div "statistics flights bookings reports Help Menu Filters Export New all pending bo…" at bounding box center [428, 193] width 856 height 387
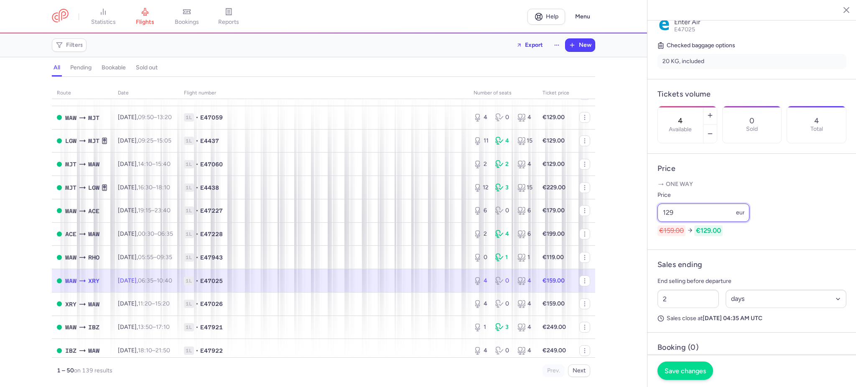
type input "129"
click at [699, 371] on span "Save changes" at bounding box center [684, 371] width 41 height 8
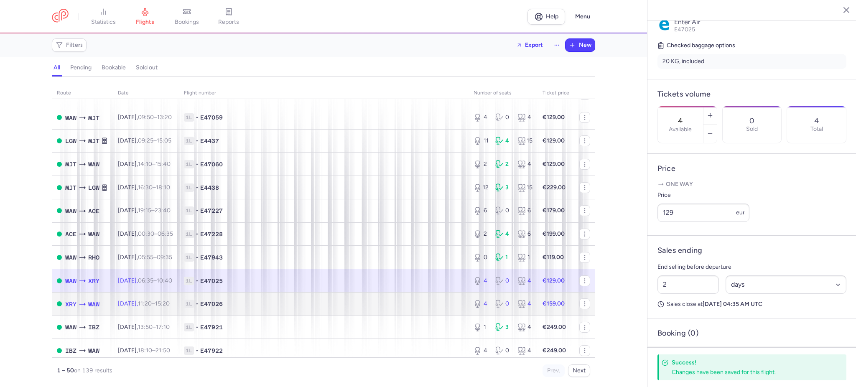
click at [475, 304] on icon at bounding box center [478, 304] width 10 height 8
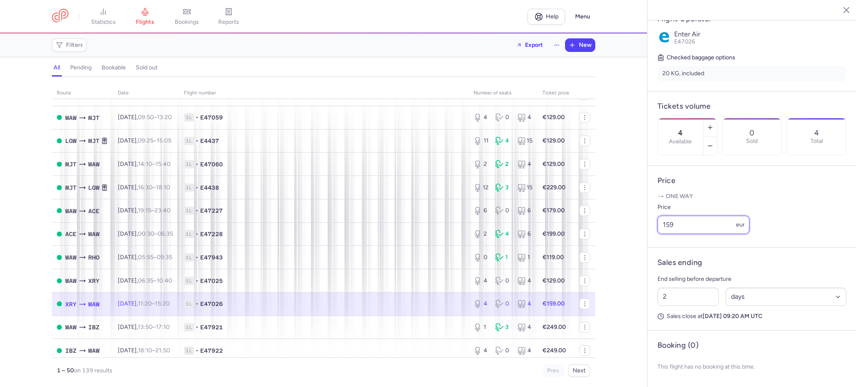
drag, startPoint x: 678, startPoint y: 230, endPoint x: 600, endPoint y: 228, distance: 78.2
click at [600, 228] on div "statistics flights bookings reports Help Menu Filters Export New all pending bo…" at bounding box center [428, 193] width 856 height 387
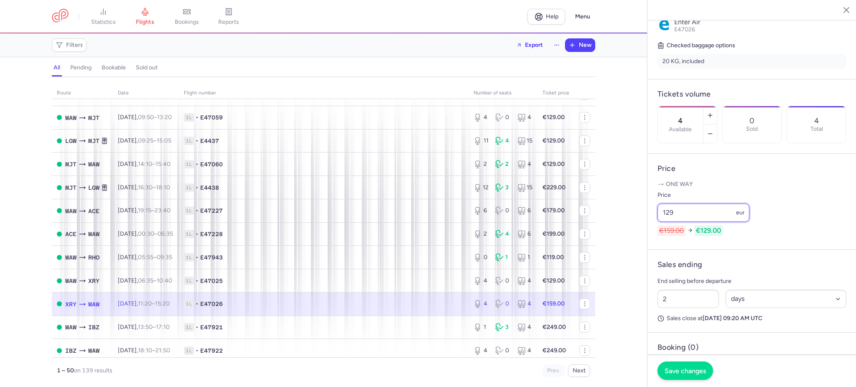
type input "129"
click at [694, 373] on span "Save changes" at bounding box center [684, 371] width 41 height 8
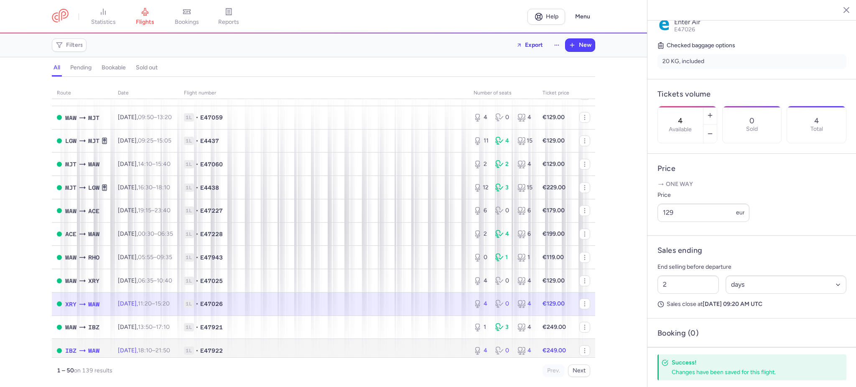
click at [470, 348] on div "4 0 4" at bounding box center [503, 350] width 66 height 15
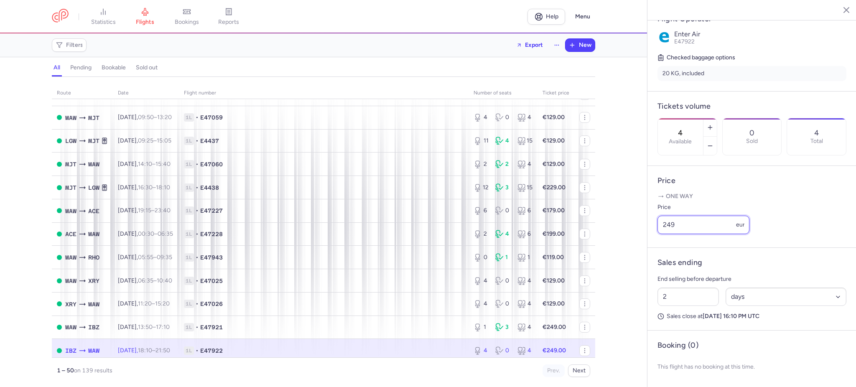
drag, startPoint x: 686, startPoint y: 227, endPoint x: 603, endPoint y: 227, distance: 82.7
click at [613, 226] on div "statistics flights bookings reports Help Menu Filters Export New all pending bo…" at bounding box center [428, 193] width 856 height 387
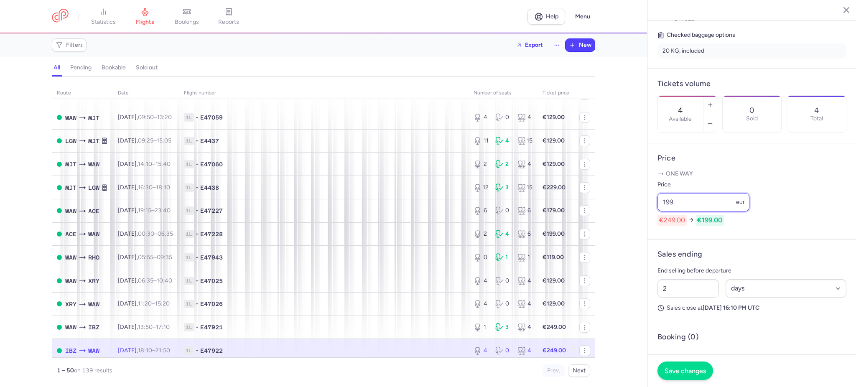
type input "199"
click at [689, 368] on span "Save changes" at bounding box center [684, 371] width 41 height 8
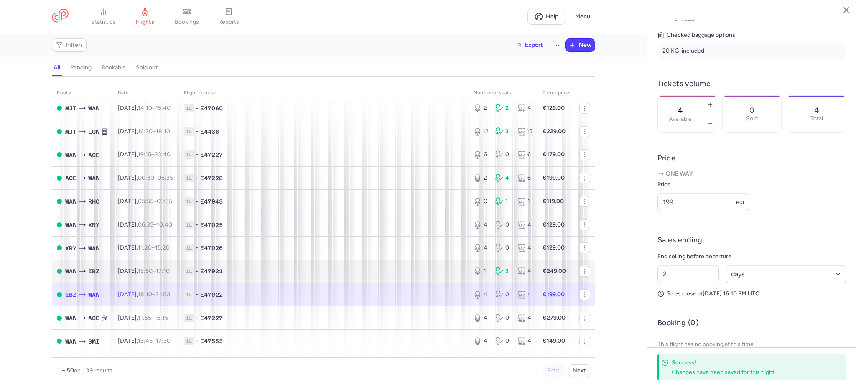
scroll to position [724, 0]
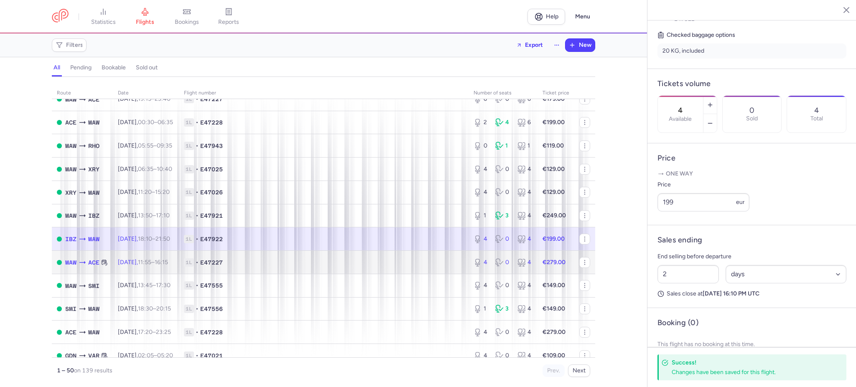
click at [393, 265] on span "1L • E47227" at bounding box center [323, 262] width 279 height 8
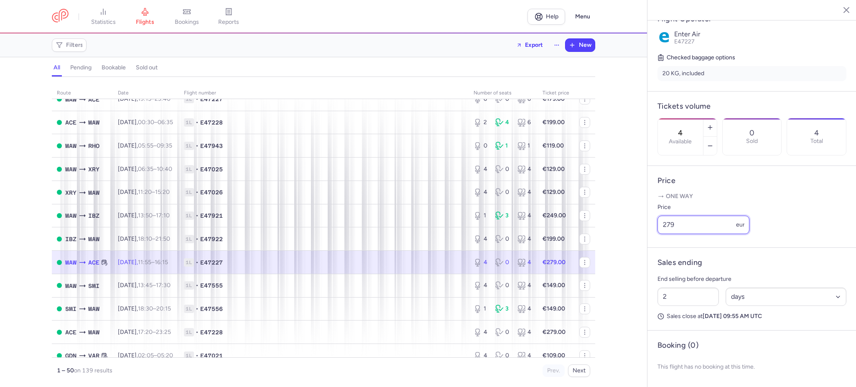
drag, startPoint x: 691, startPoint y: 217, endPoint x: 681, endPoint y: 221, distance: 10.9
click at [688, 219] on input "279" at bounding box center [703, 225] width 92 height 18
drag, startPoint x: 683, startPoint y: 223, endPoint x: 615, endPoint y: 221, distance: 67.7
click at [615, 221] on div "statistics flights bookings reports Help Menu Filters Export New all pending bo…" at bounding box center [428, 193] width 856 height 387
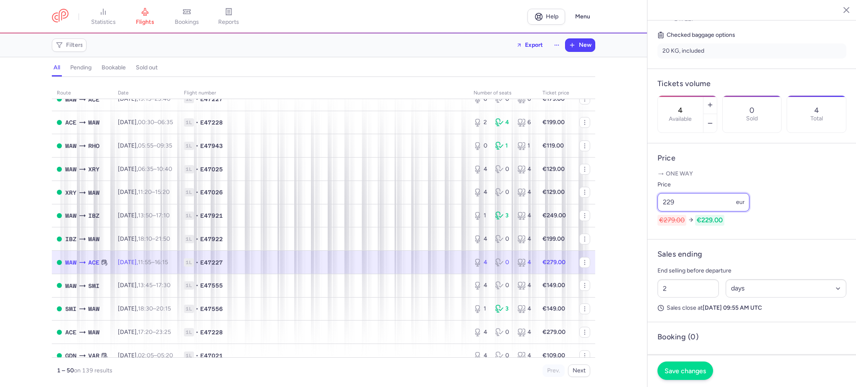
type input "229"
click at [683, 365] on button "Save changes" at bounding box center [685, 370] width 56 height 18
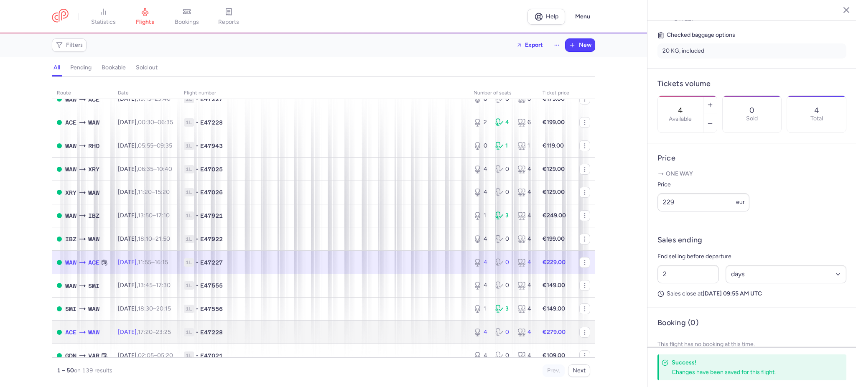
click at [542, 332] on strong "€279.00" at bounding box center [553, 331] width 23 height 7
click at [473, 331] on icon at bounding box center [477, 332] width 8 height 8
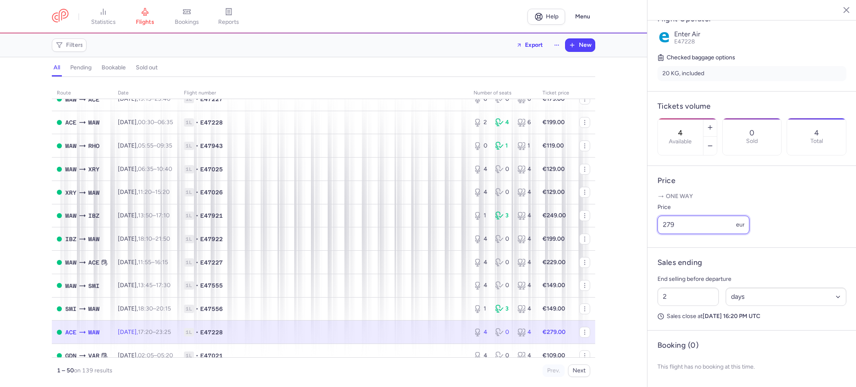
drag, startPoint x: 711, startPoint y: 229, endPoint x: 620, endPoint y: 228, distance: 91.1
click at [622, 228] on div "statistics flights bookings reports Help Menu Filters Export New all pending bo…" at bounding box center [428, 193] width 856 height 387
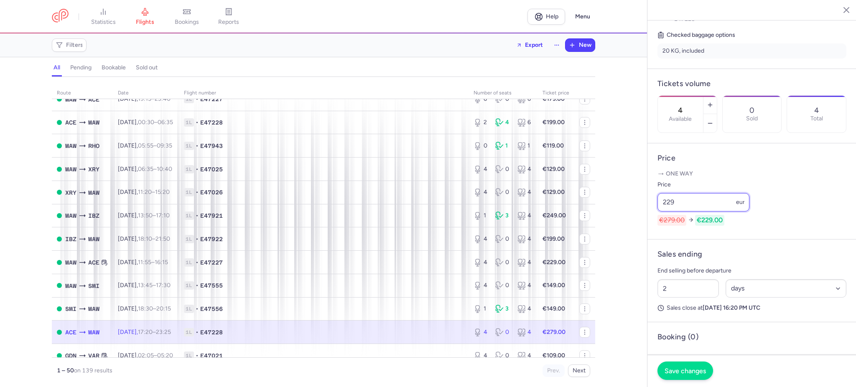
type input "229"
click at [679, 372] on span "Save changes" at bounding box center [684, 371] width 41 height 8
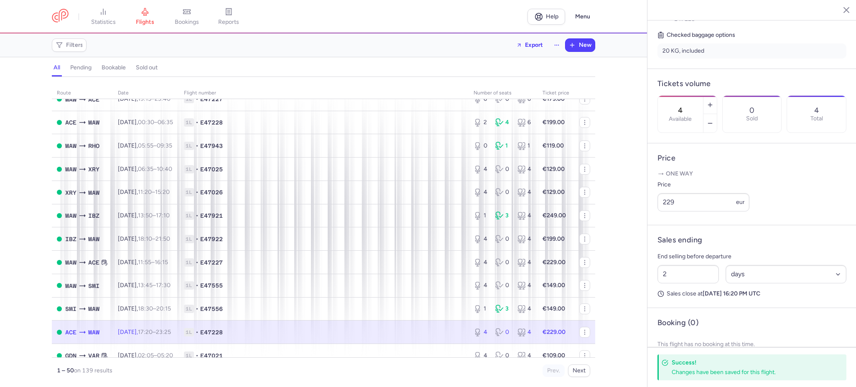
drag, startPoint x: 712, startPoint y: 258, endPoint x: 722, endPoint y: 258, distance: 10.0
click at [717, 245] on header "Sales ending" at bounding box center [751, 240] width 189 height 10
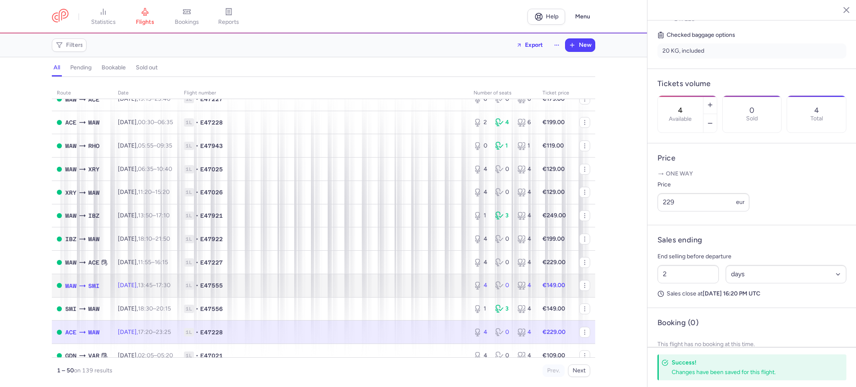
click at [412, 288] on span "1L • E47555" at bounding box center [323, 285] width 279 height 8
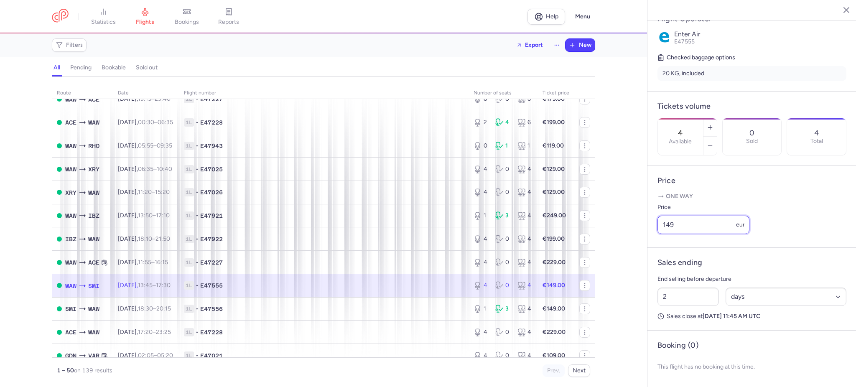
drag, startPoint x: 679, startPoint y: 229, endPoint x: 640, endPoint y: 228, distance: 38.9
click at [640, 228] on div "statistics flights bookings reports Help Menu Filters Export New all pending bo…" at bounding box center [428, 193] width 856 height 387
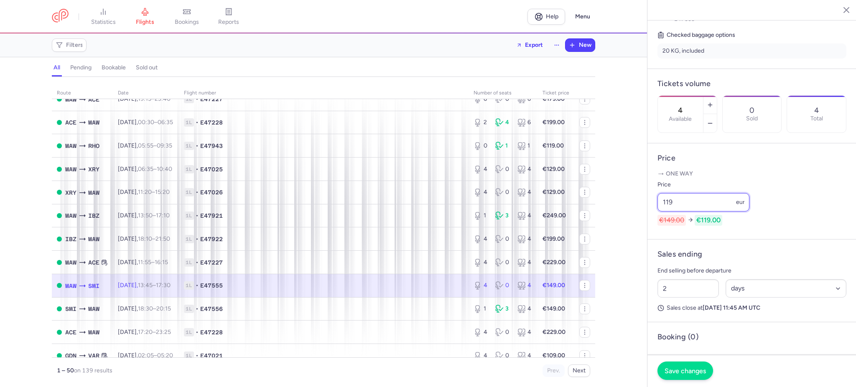
type input "119"
click at [685, 365] on button "Save changes" at bounding box center [685, 370] width 56 height 18
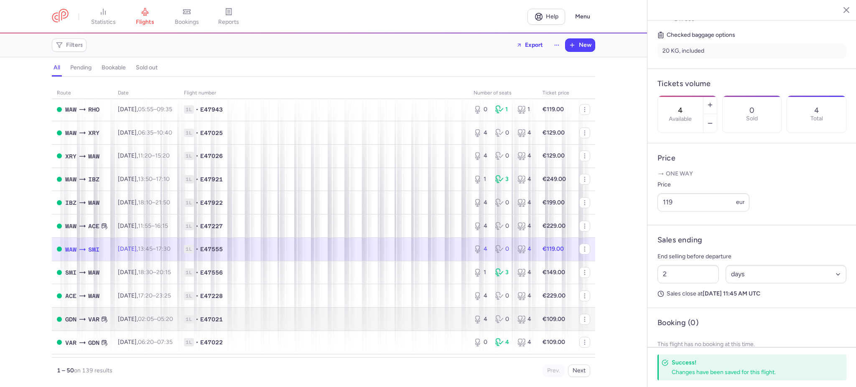
scroll to position [780, 0]
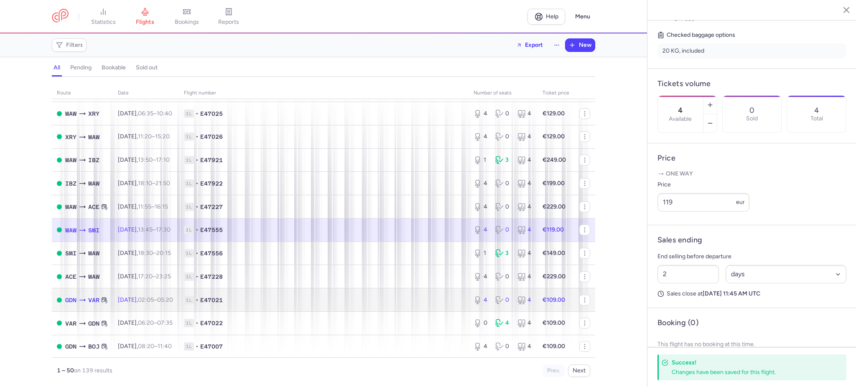
click at [443, 292] on td "1L • E47021" at bounding box center [324, 299] width 290 height 23
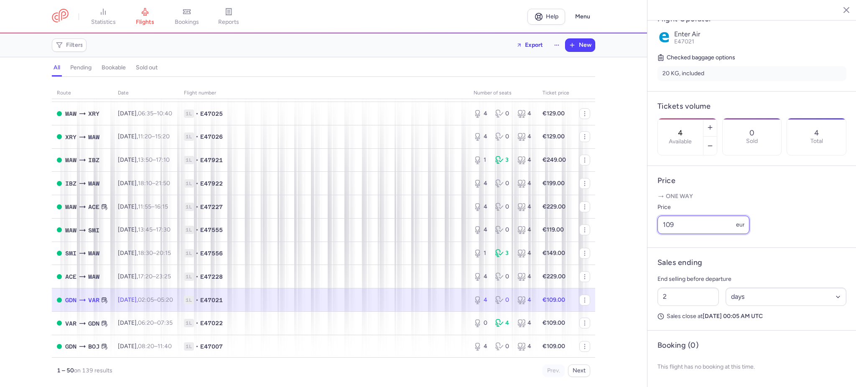
drag, startPoint x: 674, startPoint y: 230, endPoint x: 646, endPoint y: 225, distance: 28.4
click at [646, 225] on div "statistics flights bookings reports Help Menu Filters Export New all pending bo…" at bounding box center [428, 193] width 856 height 387
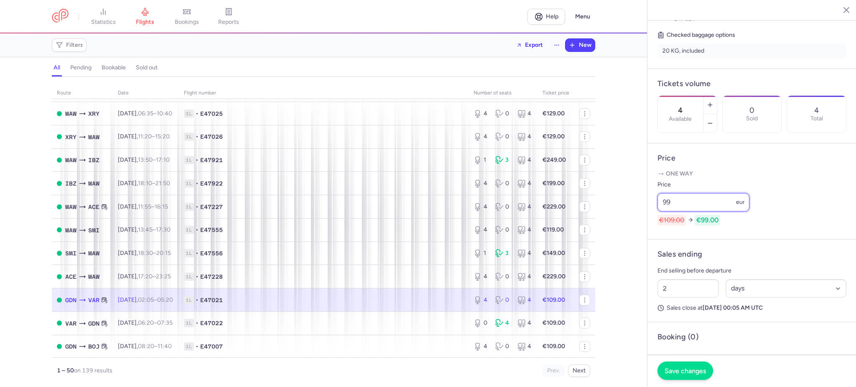
type input "99"
click at [675, 366] on button "Save changes" at bounding box center [685, 370] width 56 height 18
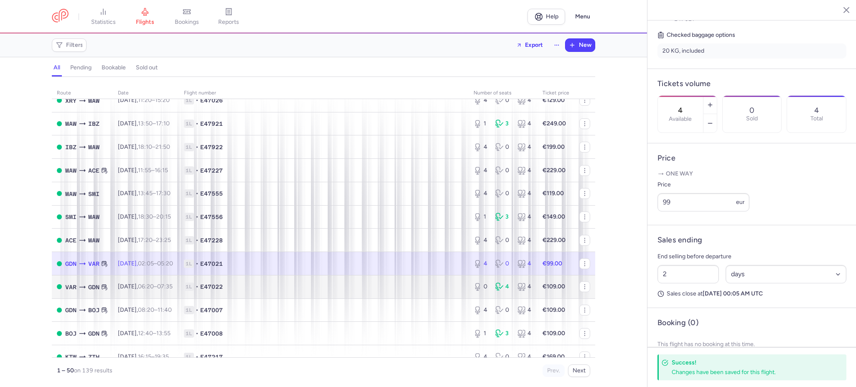
scroll to position [836, 0]
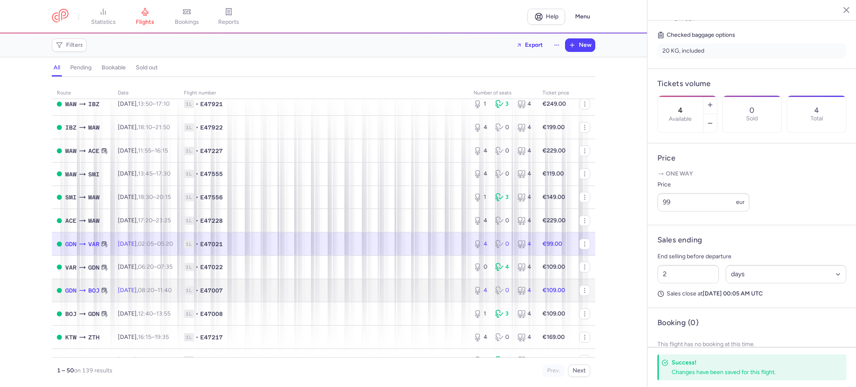
click at [256, 290] on span "1L • E47007" at bounding box center [323, 290] width 279 height 8
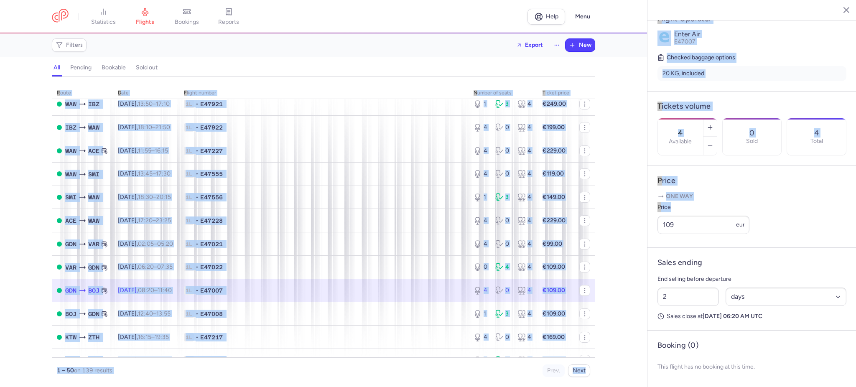
drag, startPoint x: 693, startPoint y: 234, endPoint x: 639, endPoint y: 229, distance: 54.1
click at [639, 229] on div "statistics flights bookings reports Help Menu Filters Export New all pending bo…" at bounding box center [428, 193] width 856 height 387
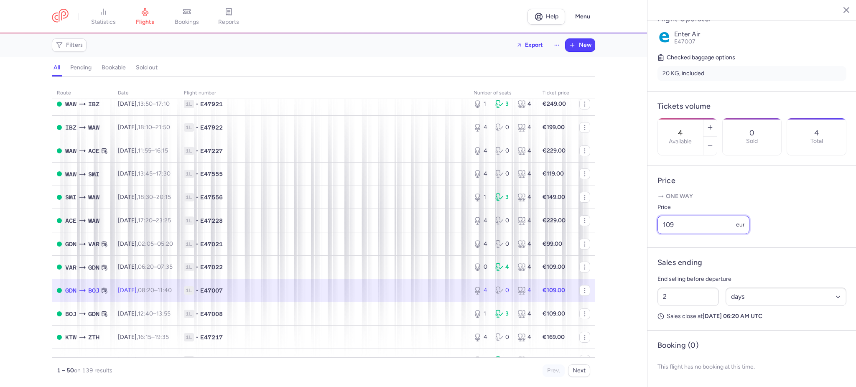
drag, startPoint x: 686, startPoint y: 225, endPoint x: 630, endPoint y: 226, distance: 56.4
click at [630, 226] on div "statistics flights bookings reports Help Menu Filters Export New all pending bo…" at bounding box center [428, 193] width 856 height 387
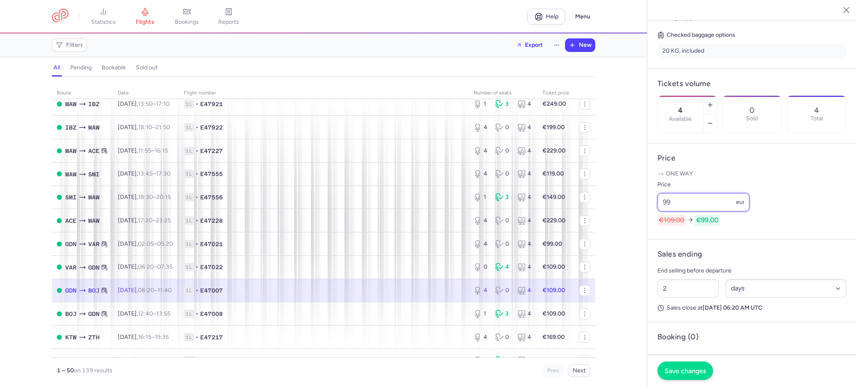
type input "99"
click at [680, 367] on span "Save changes" at bounding box center [684, 371] width 41 height 8
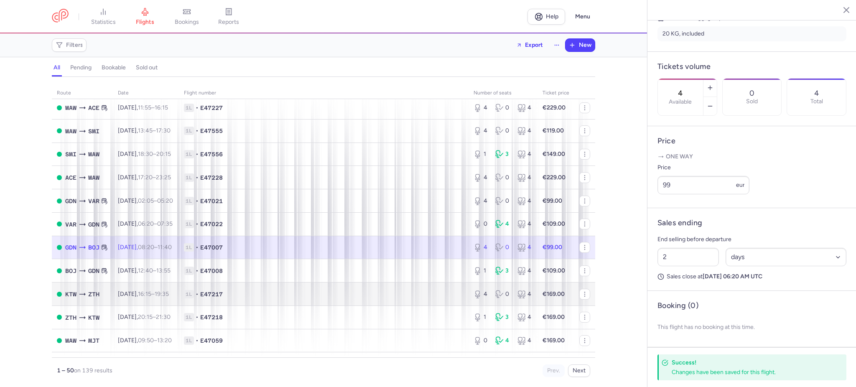
scroll to position [891, 0]
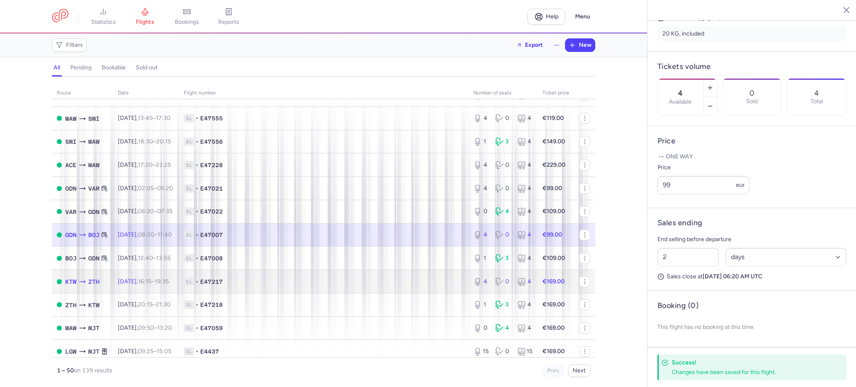
click at [262, 275] on td "1L • E47217" at bounding box center [324, 281] width 290 height 23
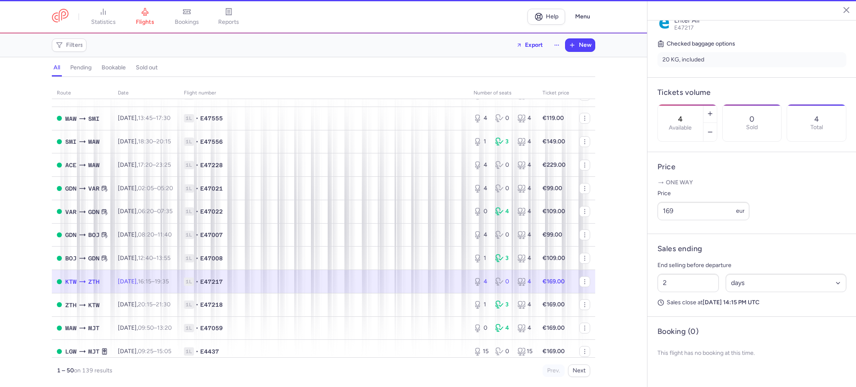
scroll to position [189, 0]
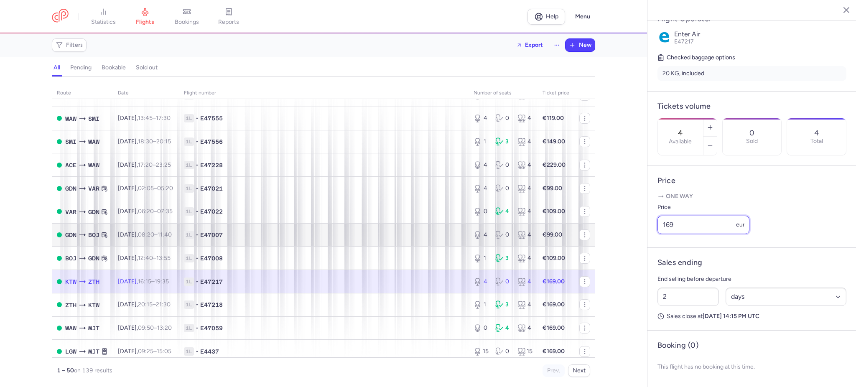
drag, startPoint x: 651, startPoint y: 226, endPoint x: 584, endPoint y: 226, distance: 66.4
click at [584, 226] on div "statistics flights bookings reports Help Menu Filters Export New all pending bo…" at bounding box center [428, 193] width 856 height 387
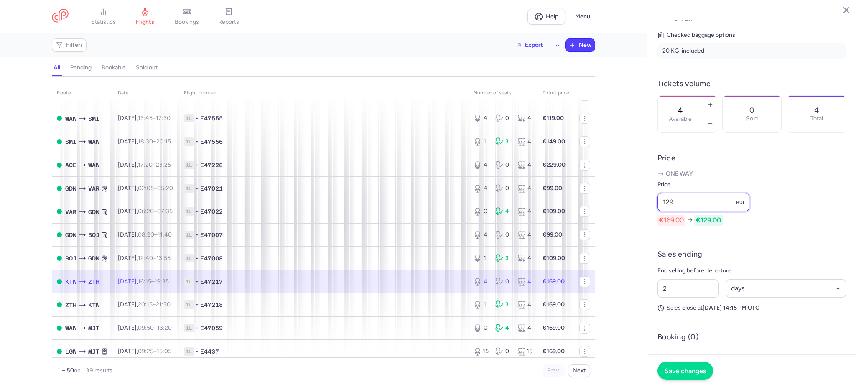
type input "129"
click at [692, 365] on button "Save changes" at bounding box center [685, 370] width 56 height 18
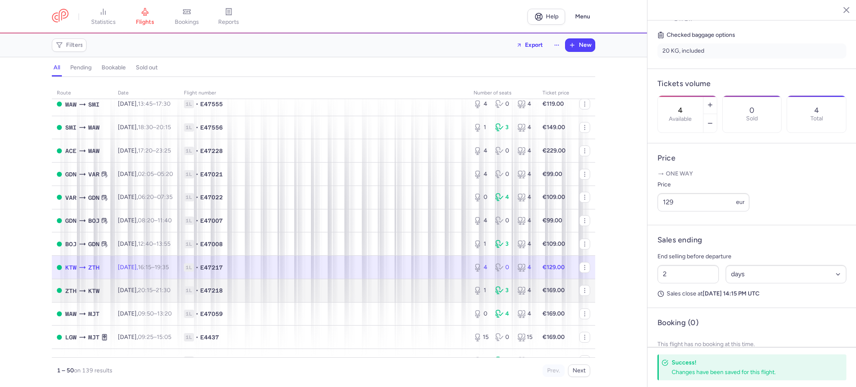
scroll to position [919, 0]
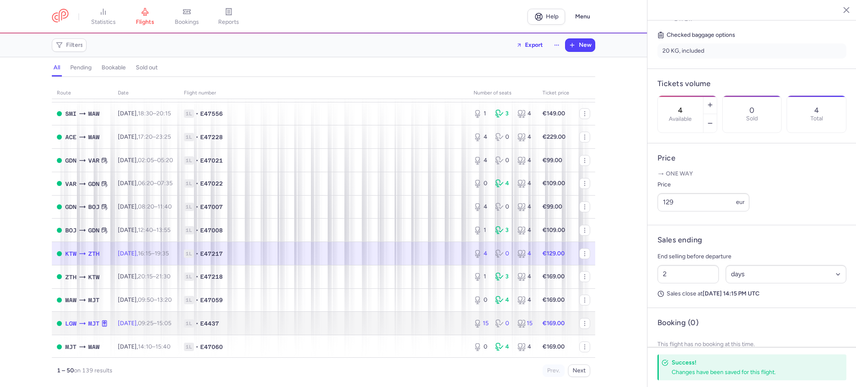
click at [283, 324] on span "1L • E4437" at bounding box center [323, 323] width 279 height 8
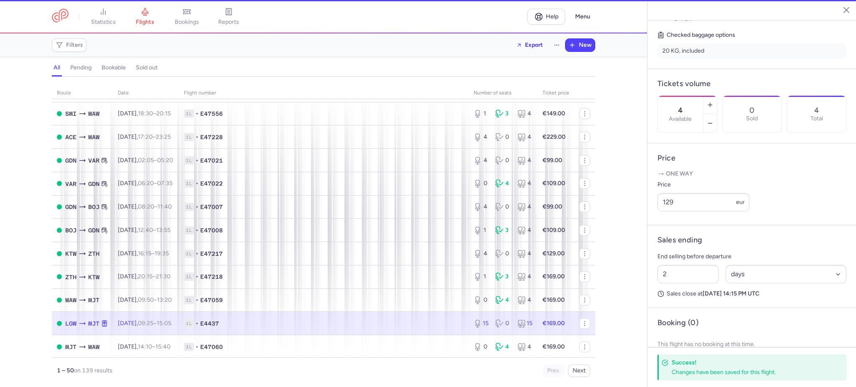
type input "15"
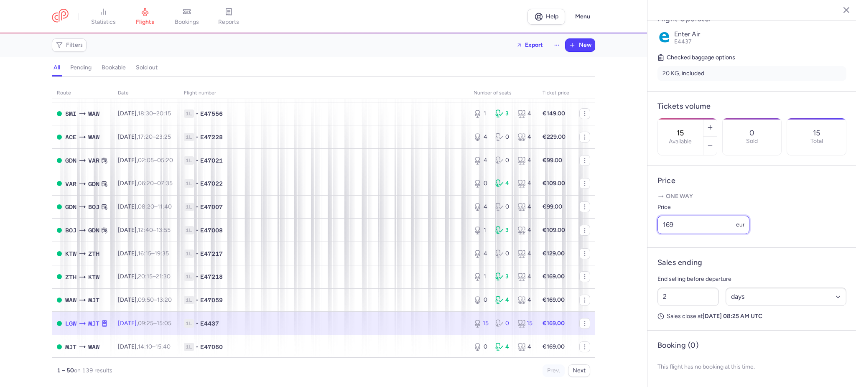
drag, startPoint x: 680, startPoint y: 227, endPoint x: 621, endPoint y: 226, distance: 58.9
click at [621, 226] on div "statistics flights bookings reports Help Menu Filters Export New all pending bo…" at bounding box center [428, 193] width 856 height 387
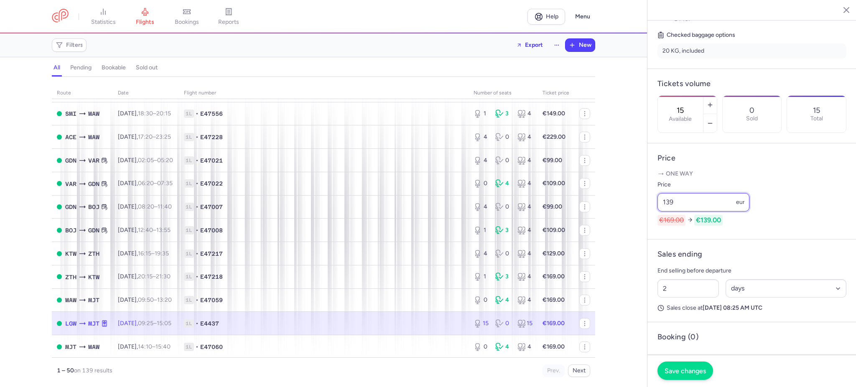
type input "139"
click at [686, 365] on button "Save changes" at bounding box center [685, 370] width 56 height 18
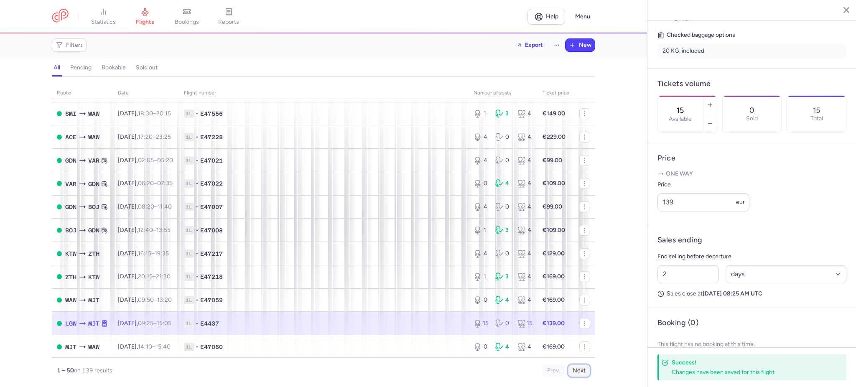
click at [581, 370] on button "Next" at bounding box center [579, 370] width 22 height 13
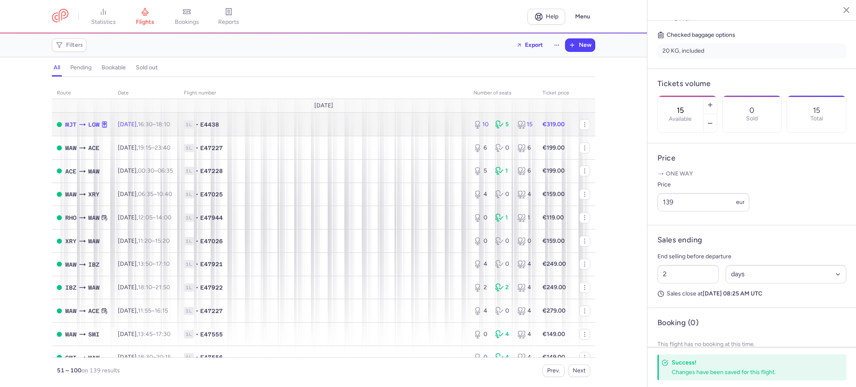
click at [266, 128] on span "1L • E4438" at bounding box center [323, 124] width 279 height 8
type input "10"
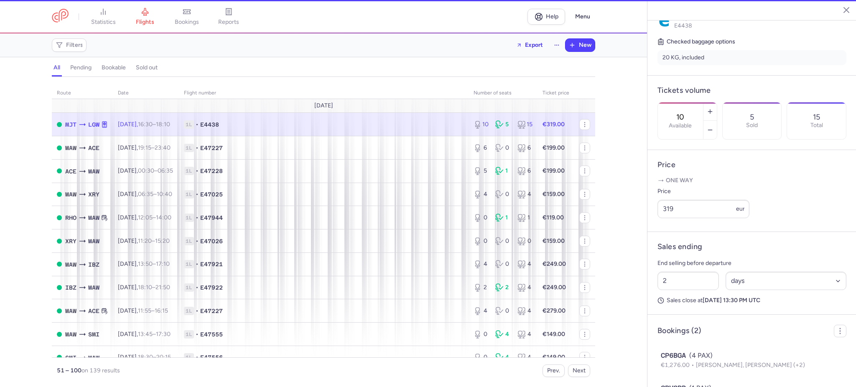
scroll to position [196, 0]
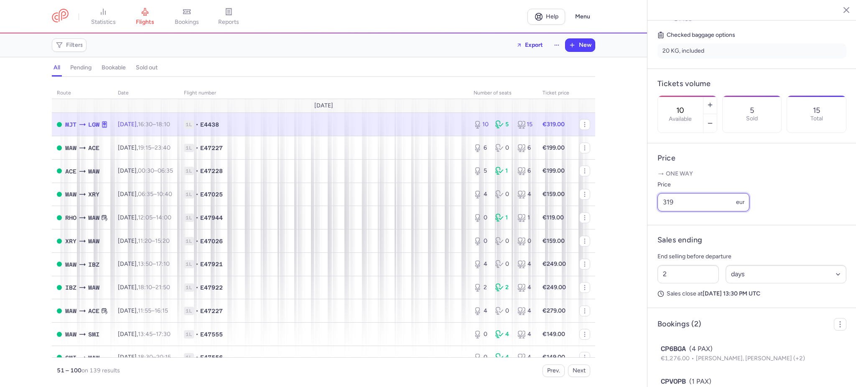
click at [695, 211] on input "319" at bounding box center [703, 202] width 92 height 18
drag, startPoint x: 695, startPoint y: 226, endPoint x: 614, endPoint y: 226, distance: 81.5
click at [614, 226] on div "statistics flights bookings reports Help Menu Filters Export New all pending bo…" at bounding box center [428, 193] width 856 height 387
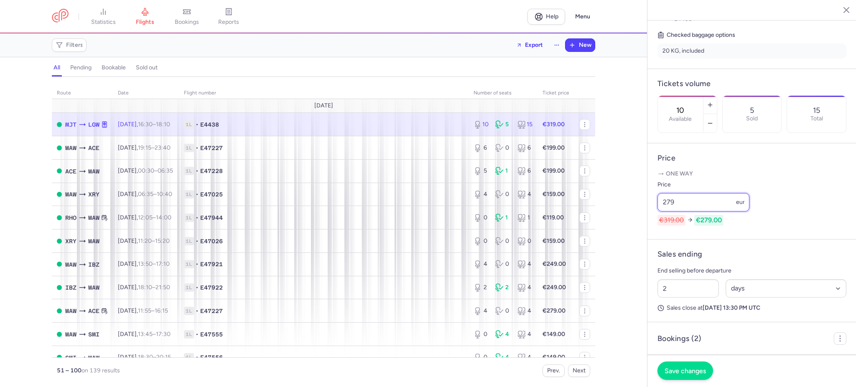
type input "279"
click at [686, 364] on button "Save changes" at bounding box center [685, 370] width 56 height 18
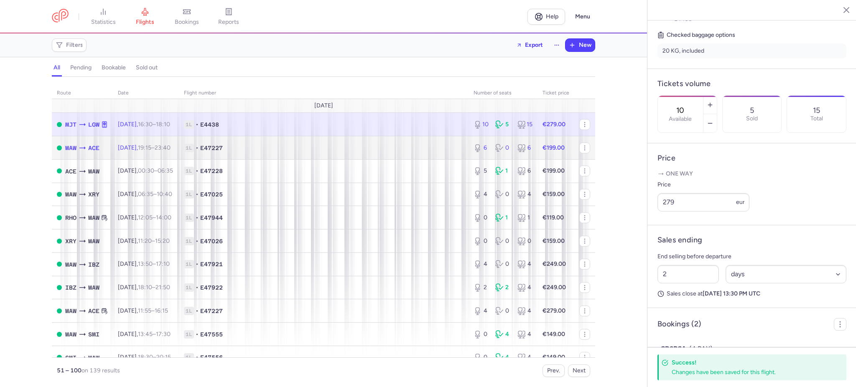
click at [385, 146] on span "1L • E47227" at bounding box center [323, 148] width 279 height 8
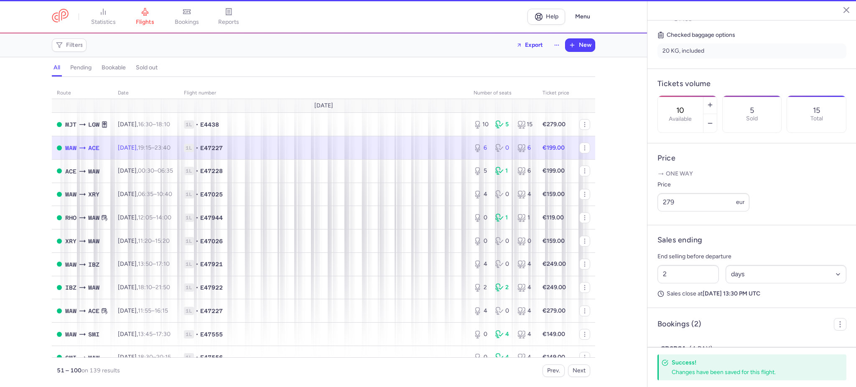
type input "6"
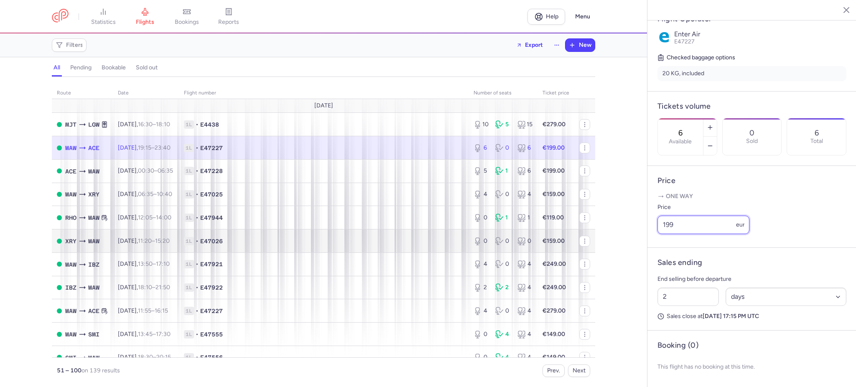
drag, startPoint x: 657, startPoint y: 228, endPoint x: 578, endPoint y: 231, distance: 79.4
click at [578, 231] on div "statistics flights bookings reports Help Menu Filters Export New all pending bo…" at bounding box center [428, 193] width 856 height 387
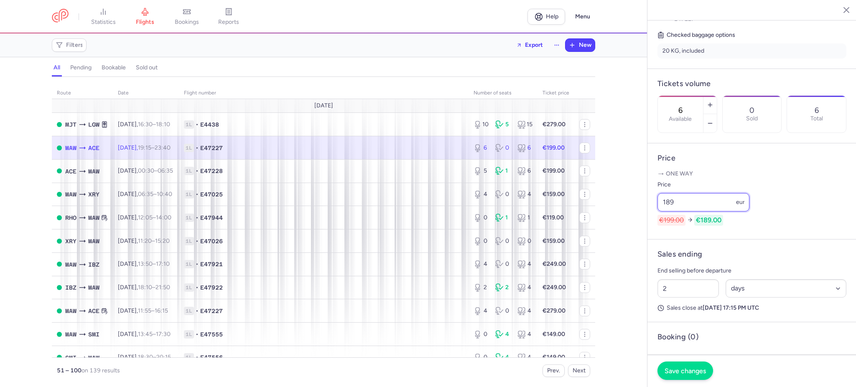
type input "189"
click at [694, 378] on button "Save changes" at bounding box center [685, 370] width 56 height 18
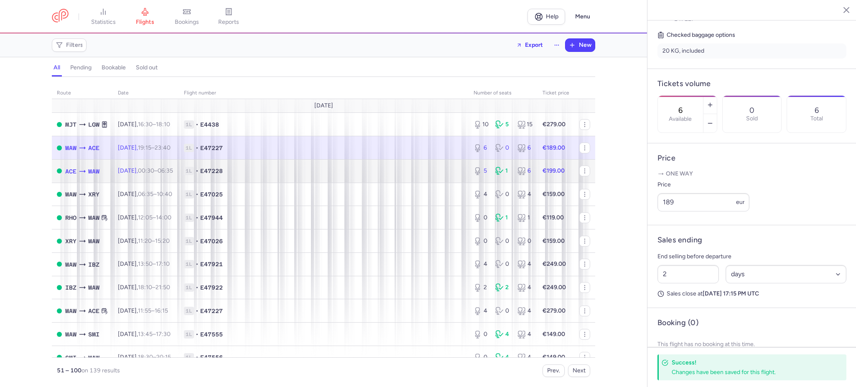
click at [542, 173] on strong "€199.00" at bounding box center [553, 170] width 22 height 7
click at [542, 174] on strong "€199.00" at bounding box center [553, 170] width 22 height 7
click at [470, 171] on div "5 1 6" at bounding box center [503, 170] width 66 height 15
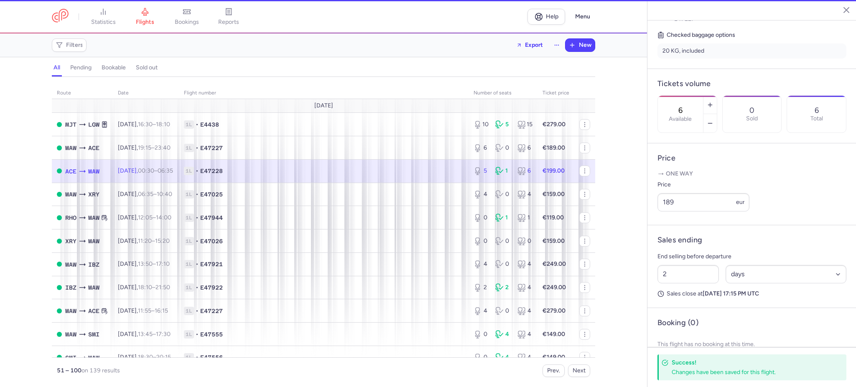
type input "5"
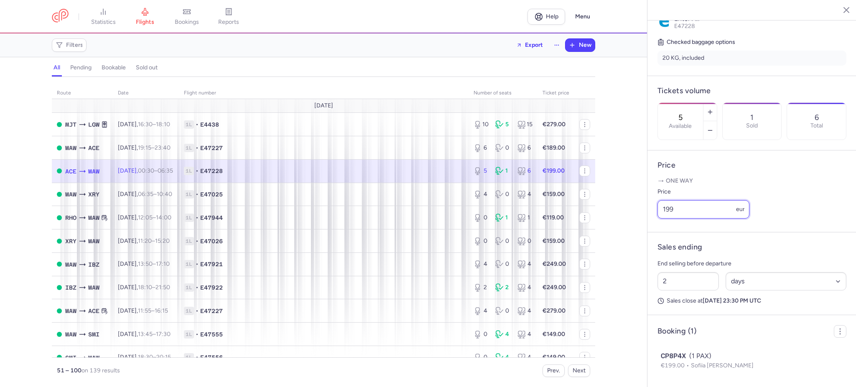
drag, startPoint x: 681, startPoint y: 226, endPoint x: 591, endPoint y: 220, distance: 90.0
click at [592, 220] on div "statistics flights bookings reports Help Menu Filters Export New all pending bo…" at bounding box center [428, 193] width 856 height 387
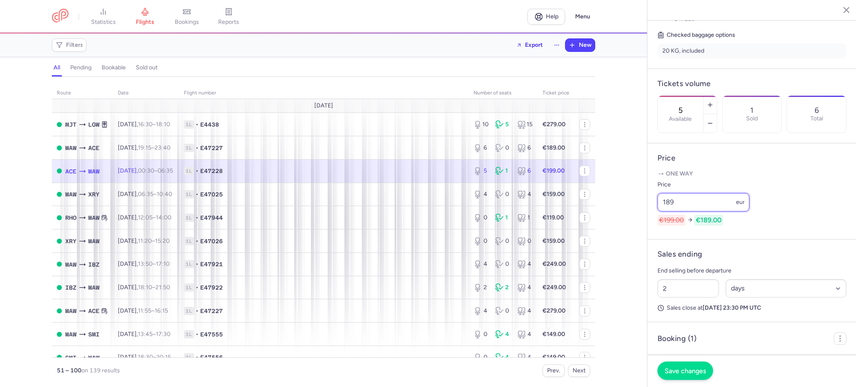
type input "189"
click at [685, 366] on button "Save changes" at bounding box center [685, 370] width 56 height 18
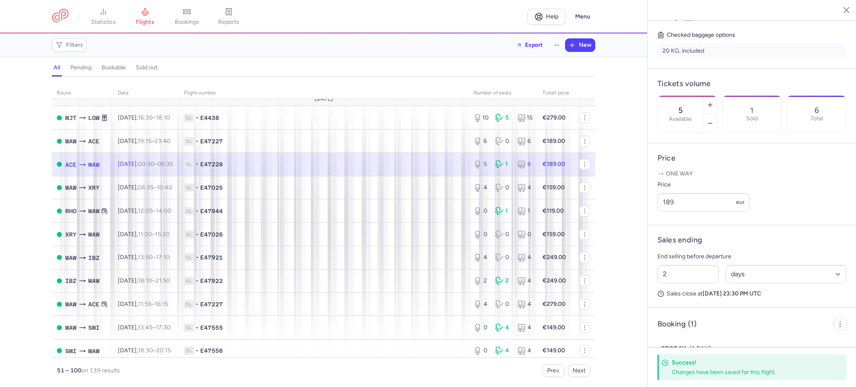
scroll to position [0, 0]
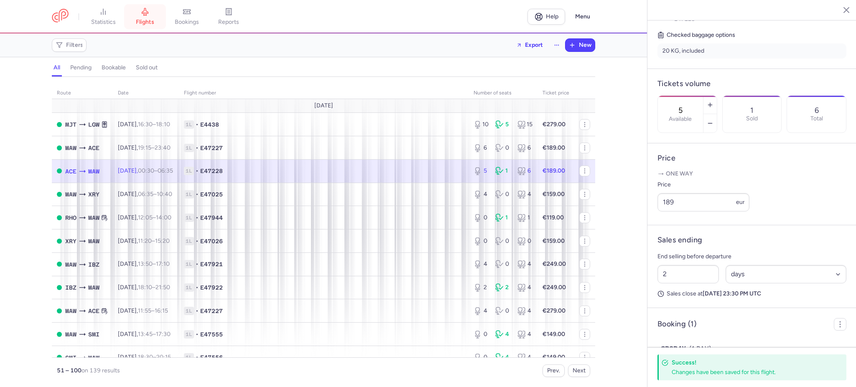
click at [142, 18] on span "flights" at bounding box center [145, 22] width 18 height 8
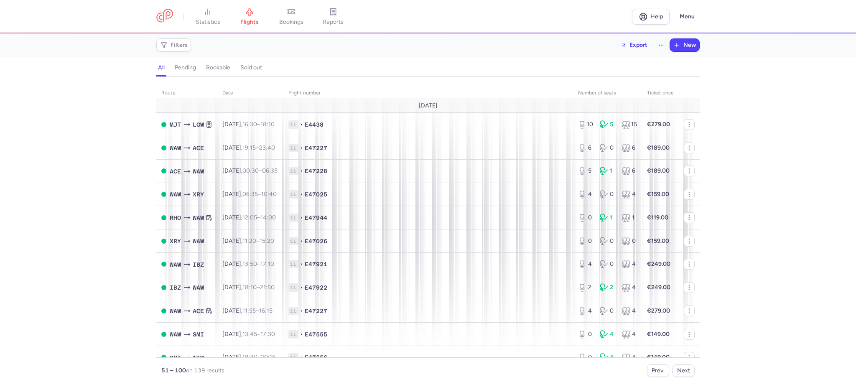
click at [209, 70] on h4 "bookable" at bounding box center [218, 68] width 24 height 8
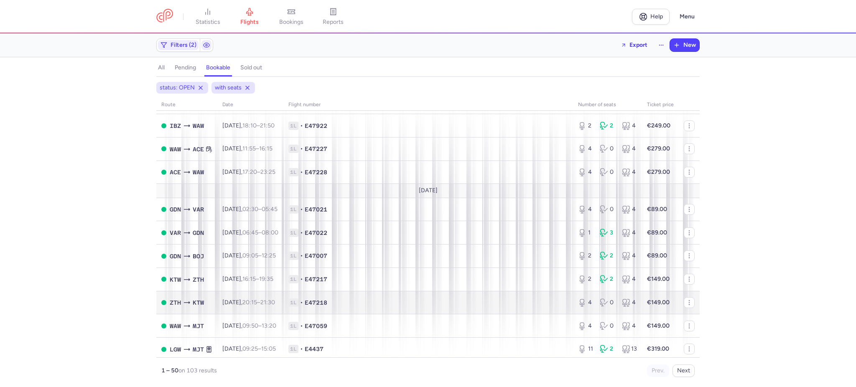
scroll to position [780, 0]
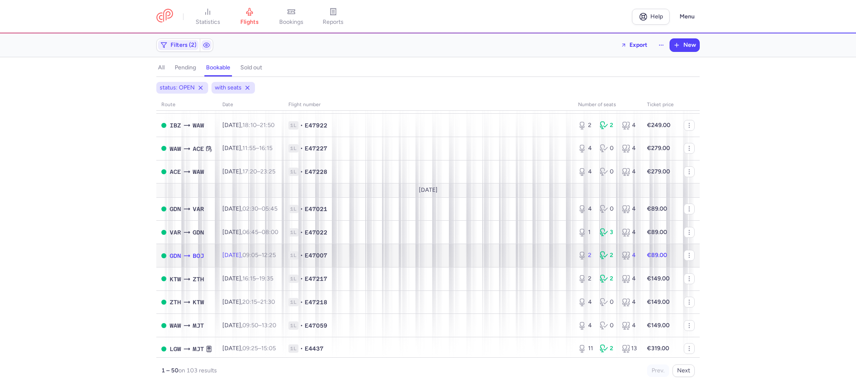
click at [186, 258] on icon at bounding box center [187, 255] width 8 height 8
select select "days"
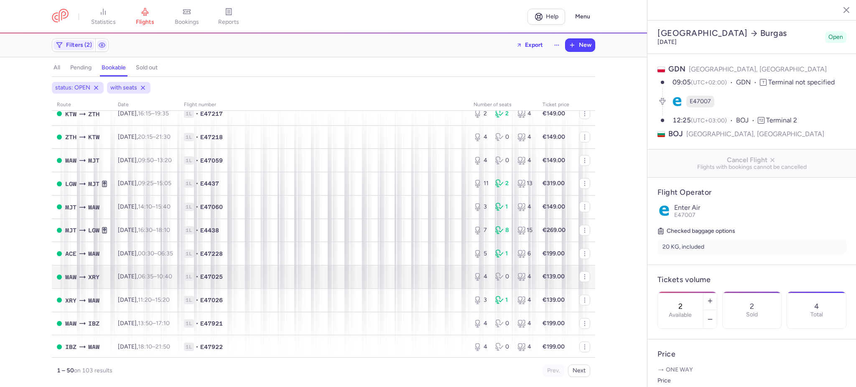
scroll to position [833, 0]
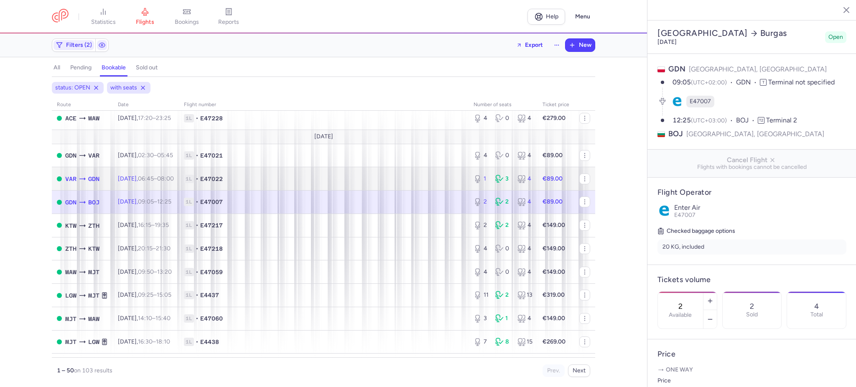
click at [168, 177] on span "06:45 – 08:00 +0" at bounding box center [156, 178] width 36 height 7
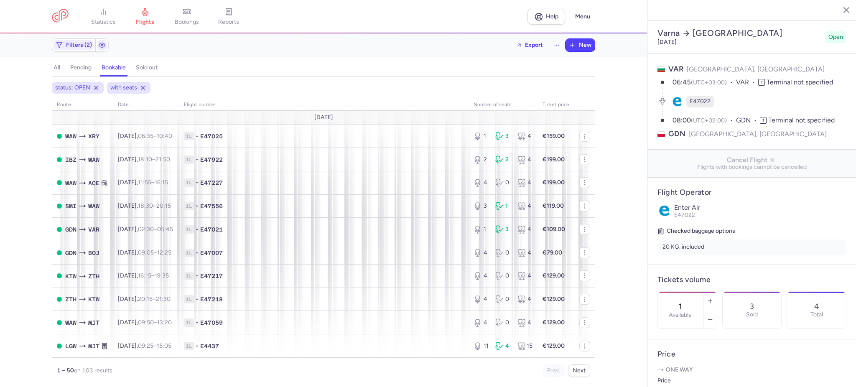
click at [57, 69] on h4 "all" at bounding box center [56, 68] width 7 height 8
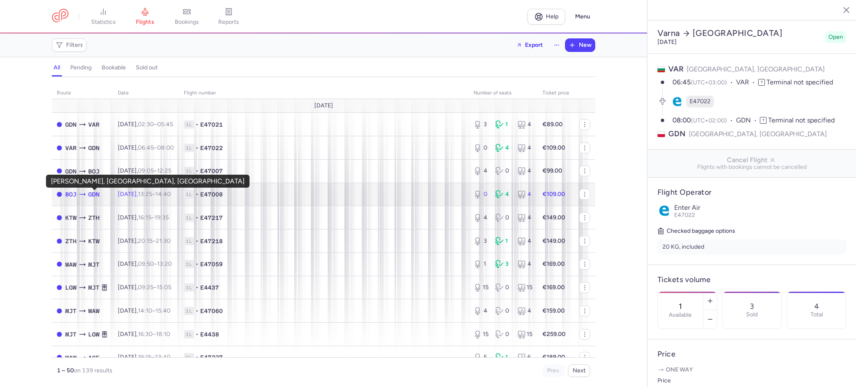
click at [92, 192] on span "GDN" at bounding box center [93, 194] width 11 height 9
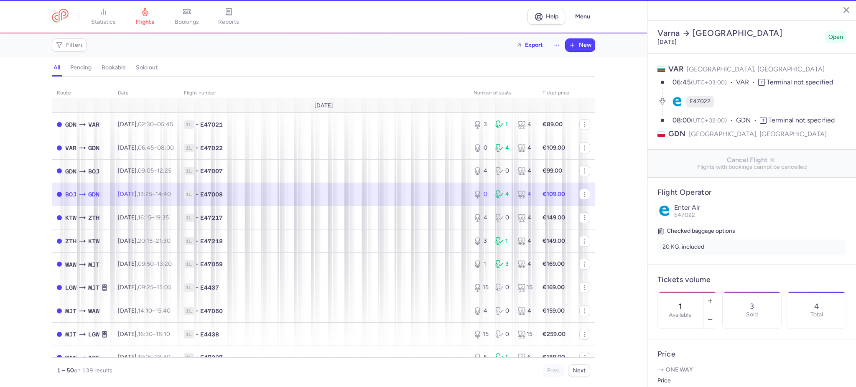
type input "0"
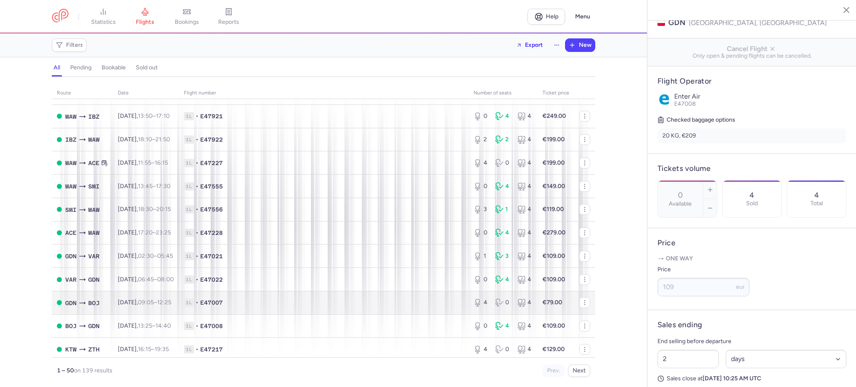
scroll to position [390, 0]
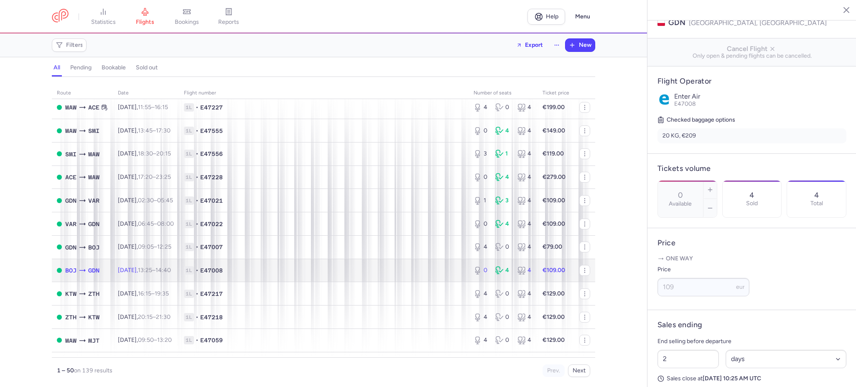
click at [107, 266] on td "BOJ GDN" at bounding box center [82, 270] width 61 height 23
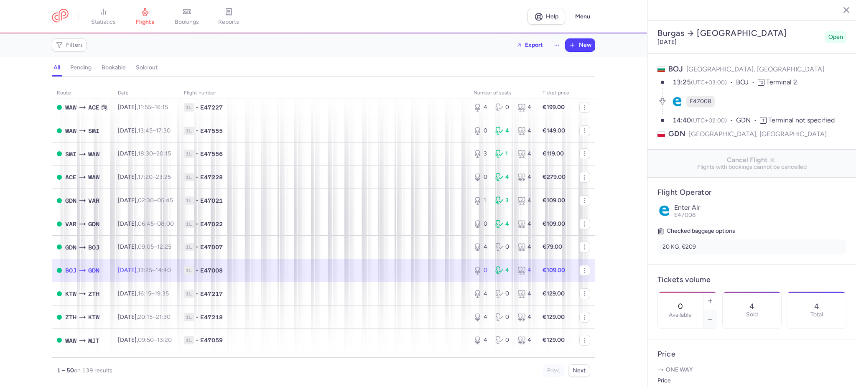
scroll to position [223, 0]
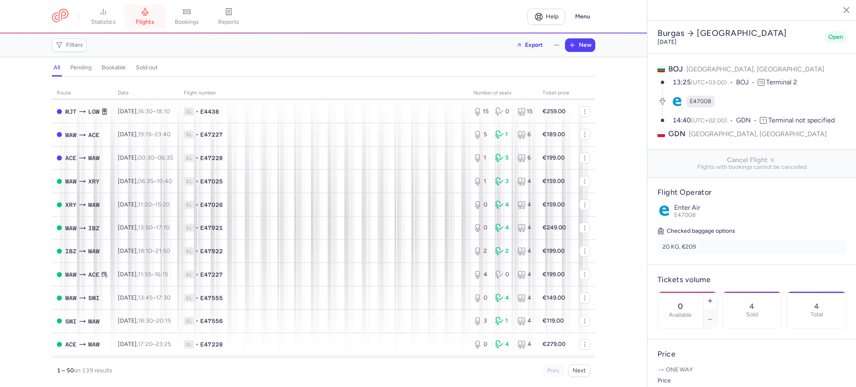
click at [148, 21] on span "flights" at bounding box center [145, 22] width 18 height 8
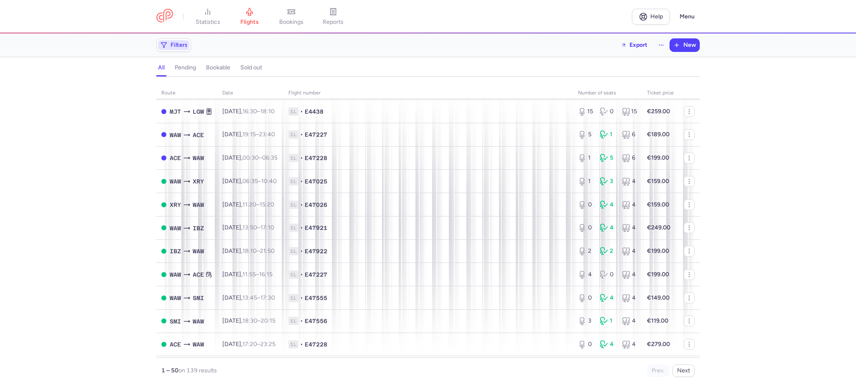
click at [175, 46] on span "Filters" at bounding box center [178, 45] width 17 height 7
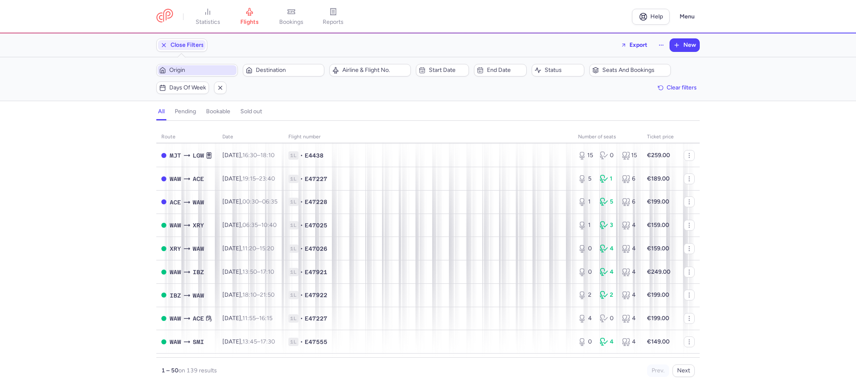
click at [188, 71] on span "Origin" at bounding box center [202, 70] width 66 height 7
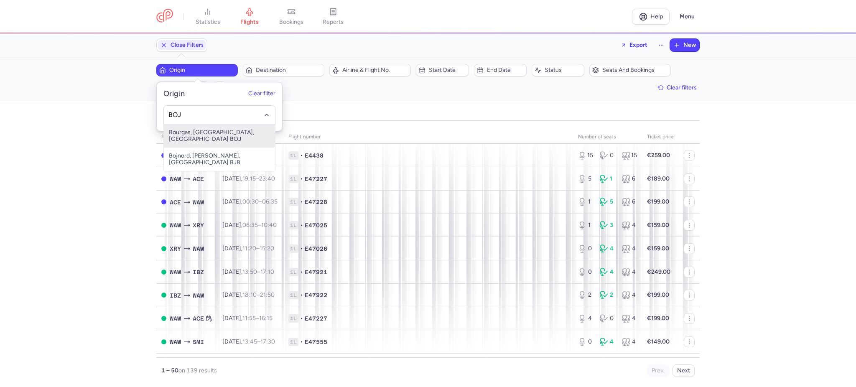
click at [195, 130] on span "Bourgas, Burgas, Bulgaria BOJ" at bounding box center [219, 135] width 111 height 23
type input "BOJ"
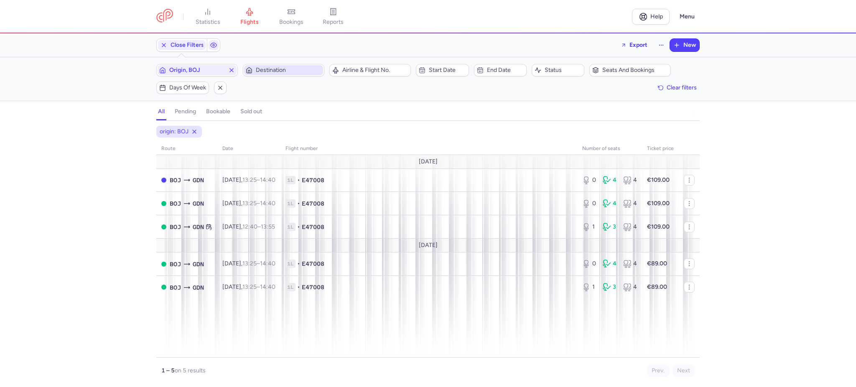
click at [277, 70] on span "Destination" at bounding box center [289, 70] width 66 height 7
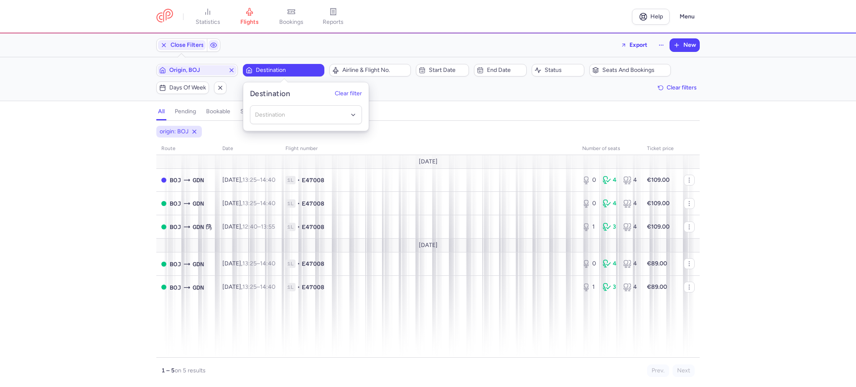
click at [811, 218] on div "origin: BOJ route date Flight number number of seats Ticket price August 25 BOJ…" at bounding box center [428, 256] width 856 height 261
